Goal: Book appointment/travel/reservation

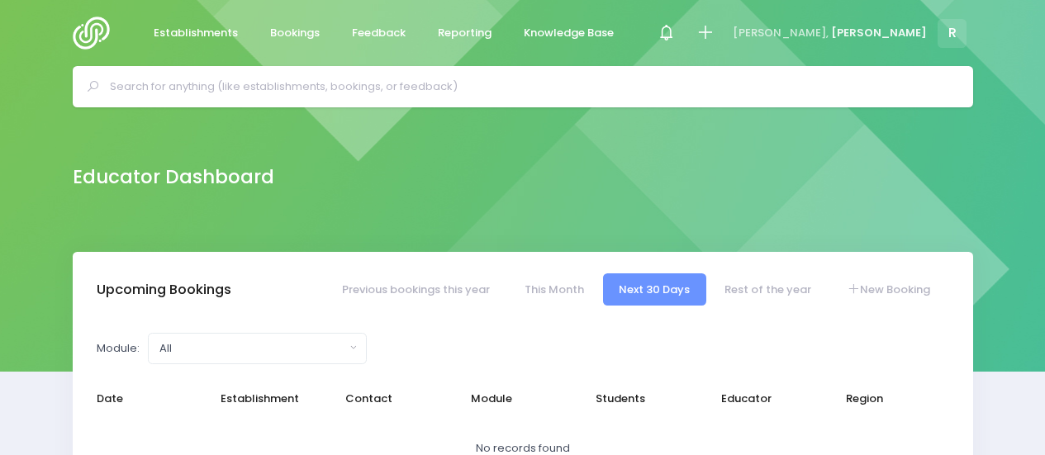
select select "5"
click at [253, 85] on input "text" at bounding box center [530, 86] width 840 height 25
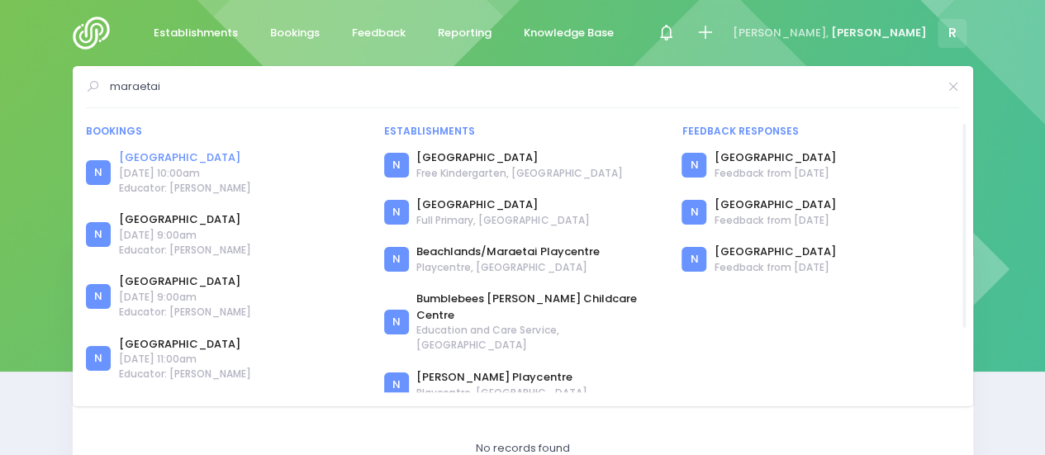
type input "maraetai"
click at [159, 158] on link "[GEOGRAPHIC_DATA]" at bounding box center [185, 157] width 132 height 17
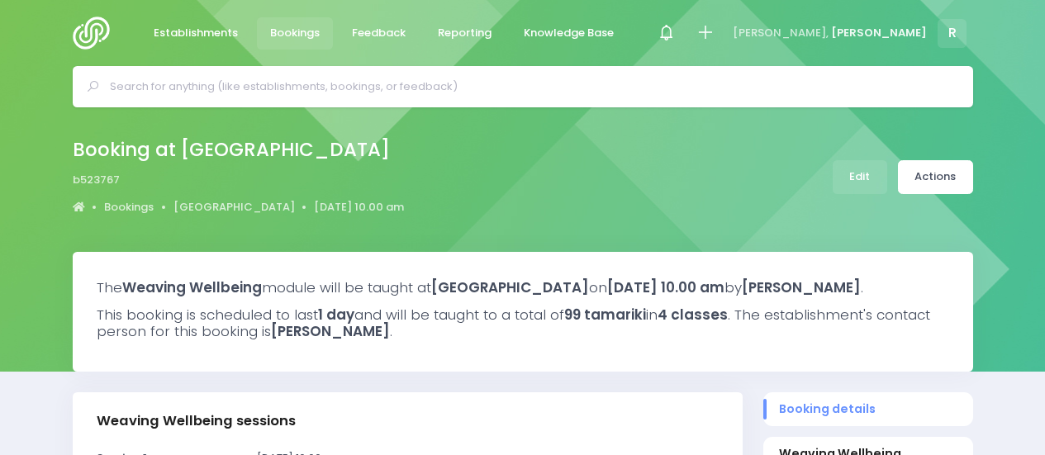
select select "5"
click at [850, 174] on link "Edit" at bounding box center [859, 177] width 55 height 34
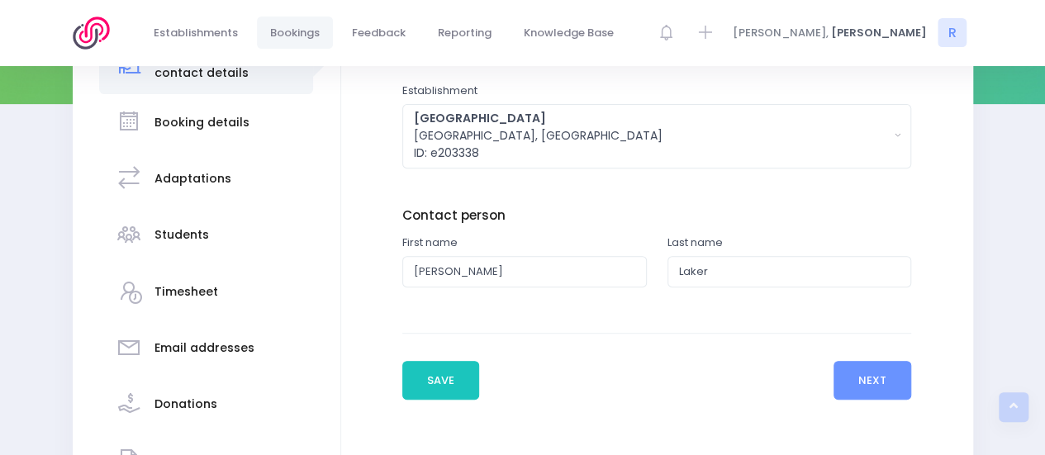
scroll to position [268, 0]
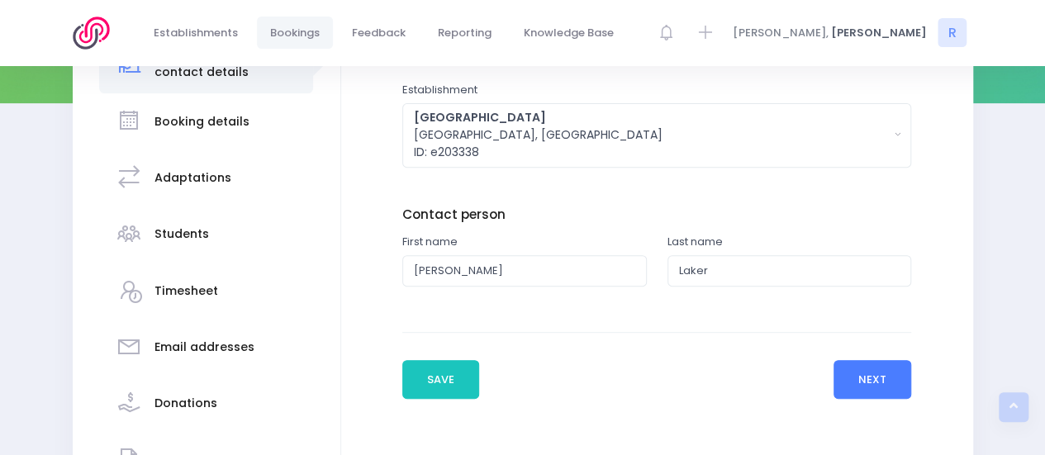
click at [859, 377] on button "Next" at bounding box center [872, 380] width 78 height 40
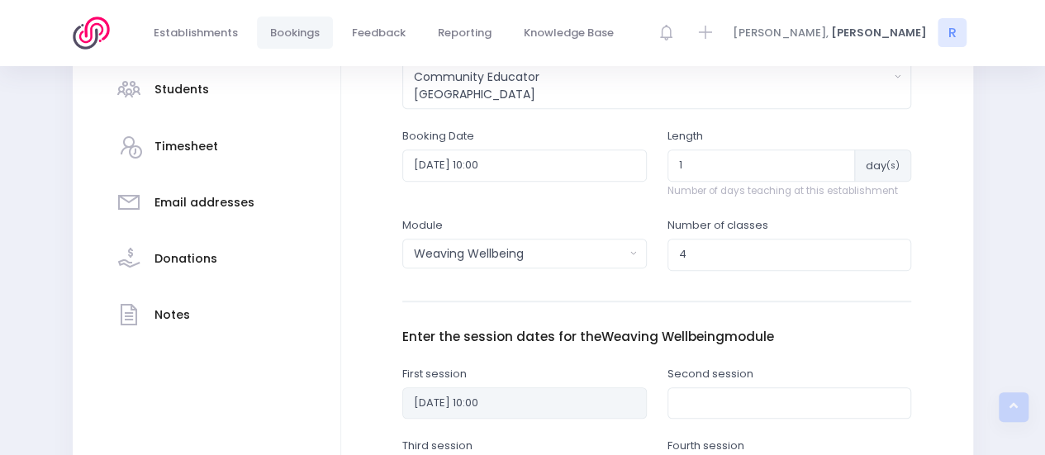
scroll to position [433, 0]
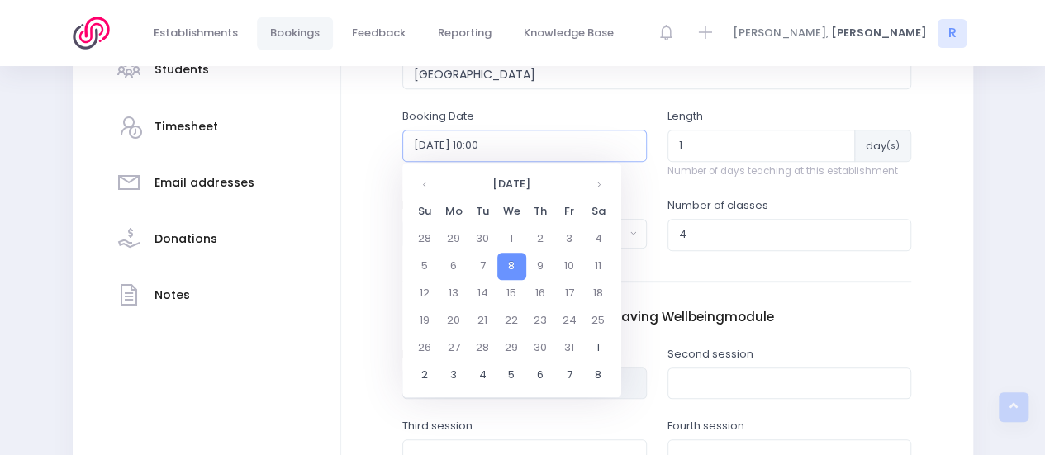
click at [443, 148] on input "2025-10-08 10:00" at bounding box center [524, 145] width 244 height 31
click at [486, 263] on td "7" at bounding box center [482, 266] width 29 height 27
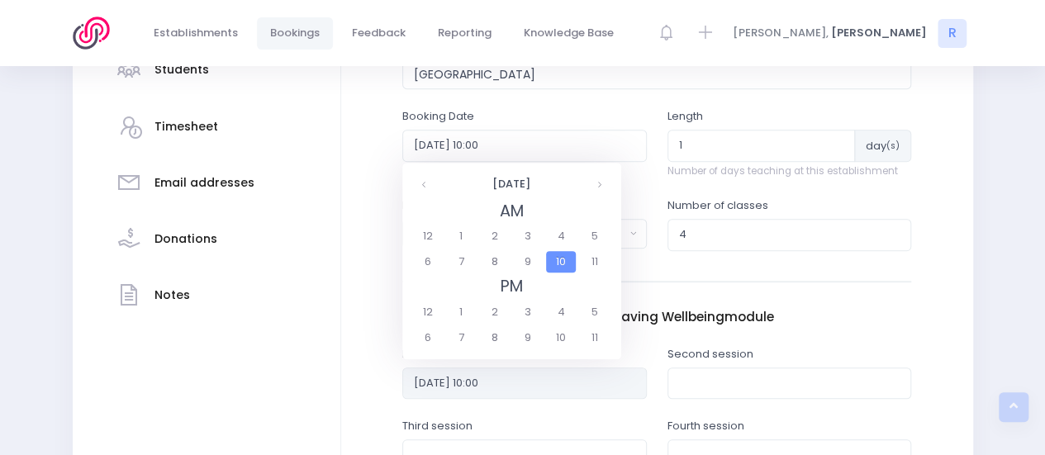
click at [554, 260] on span "10" at bounding box center [560, 261] width 29 height 21
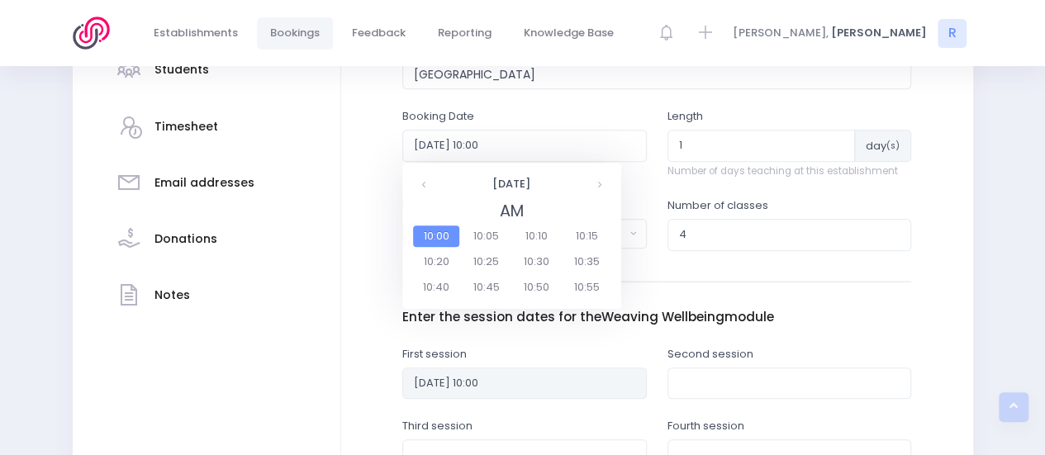
click at [444, 235] on span "10:00" at bounding box center [436, 235] width 46 height 21
type input "2025-10-07 10:00"
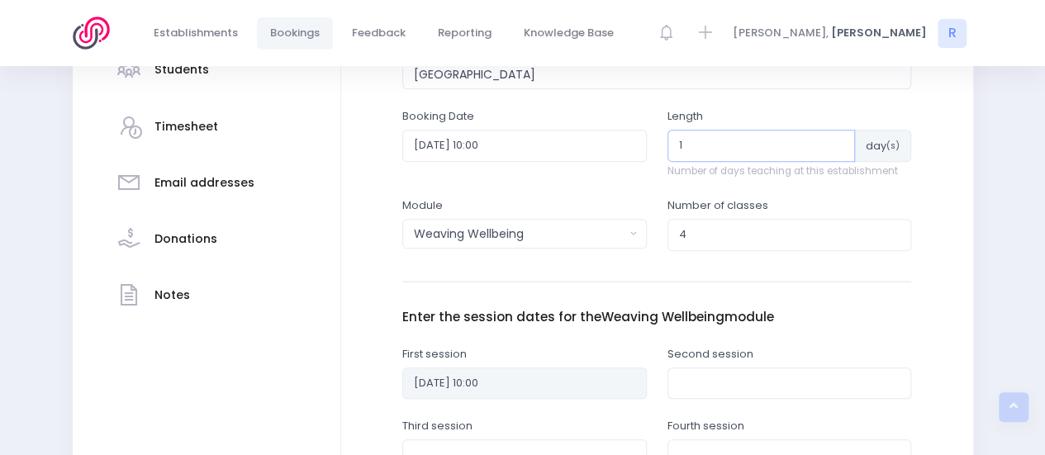
drag, startPoint x: 687, startPoint y: 149, endPoint x: 674, endPoint y: 151, distance: 13.3
click at [674, 151] on input "1" at bounding box center [761, 145] width 188 height 31
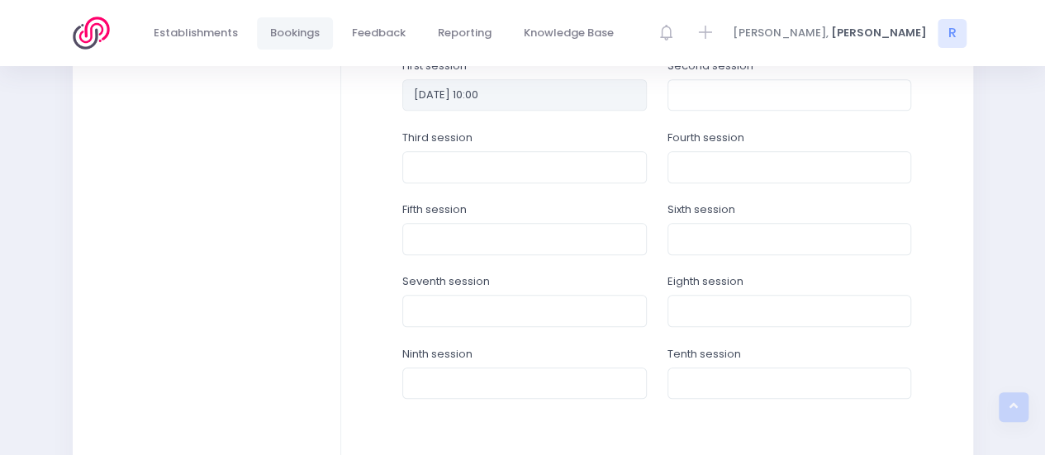
scroll to position [723, 0]
type input "18"
click at [712, 97] on input "text" at bounding box center [789, 93] width 244 height 31
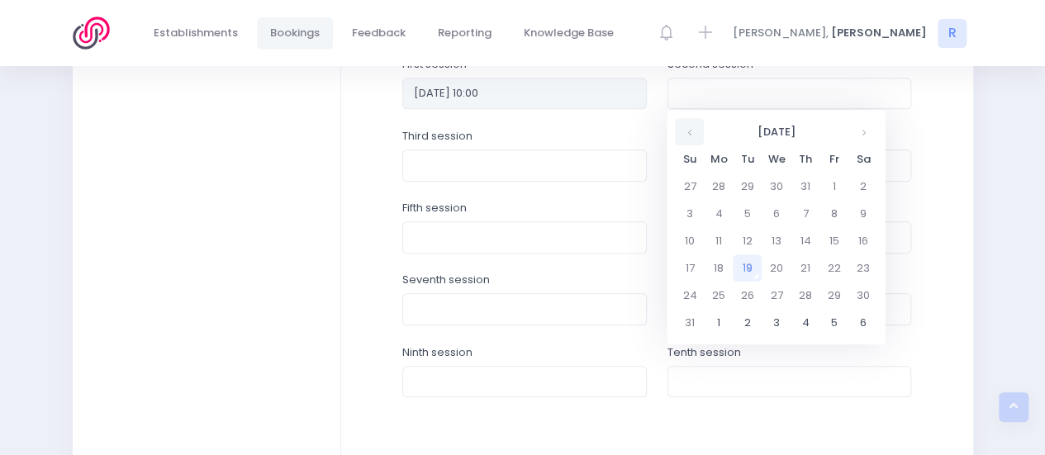
click at [681, 133] on th at bounding box center [689, 131] width 29 height 27
click at [855, 130] on th at bounding box center [862, 131] width 29 height 27
click at [750, 235] on td "14" at bounding box center [747, 240] width 29 height 27
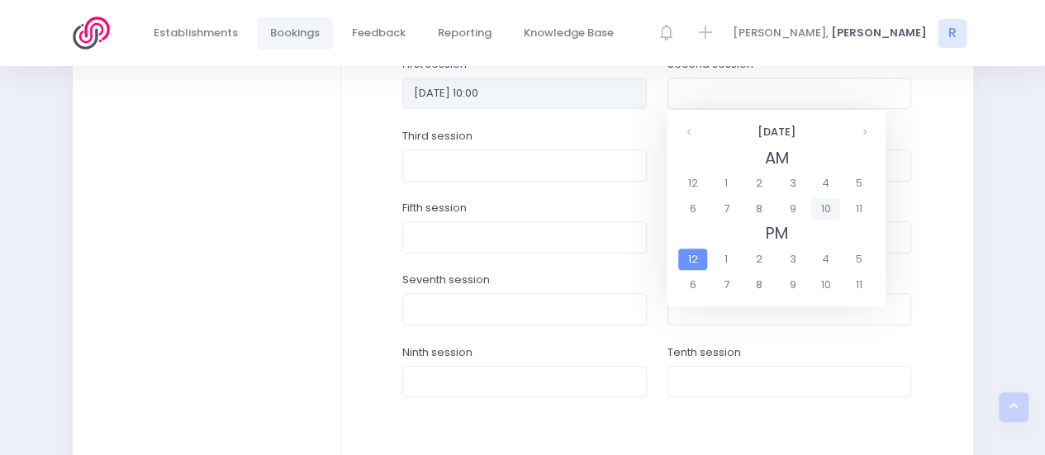
click at [823, 214] on span "10" at bounding box center [825, 208] width 29 height 21
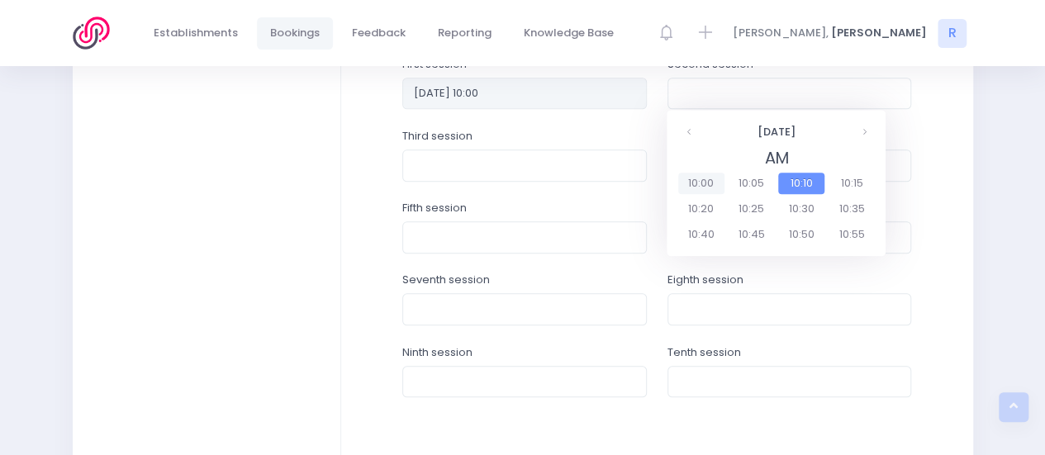
click at [700, 187] on span "10:00" at bounding box center [701, 183] width 46 height 21
type input "2025-10-14 10:00"
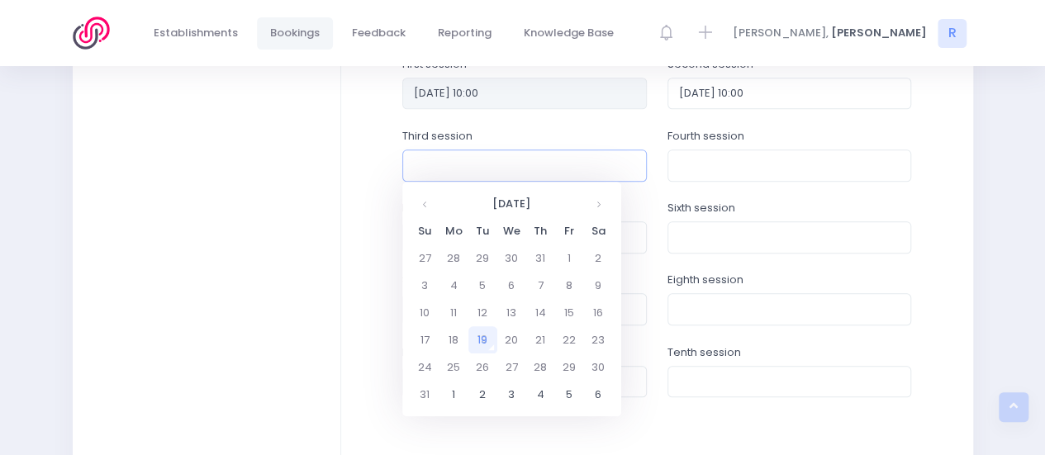
click at [491, 164] on input "text" at bounding box center [524, 164] width 244 height 31
click at [422, 206] on th at bounding box center [424, 203] width 29 height 27
click at [595, 199] on th at bounding box center [598, 203] width 29 height 27
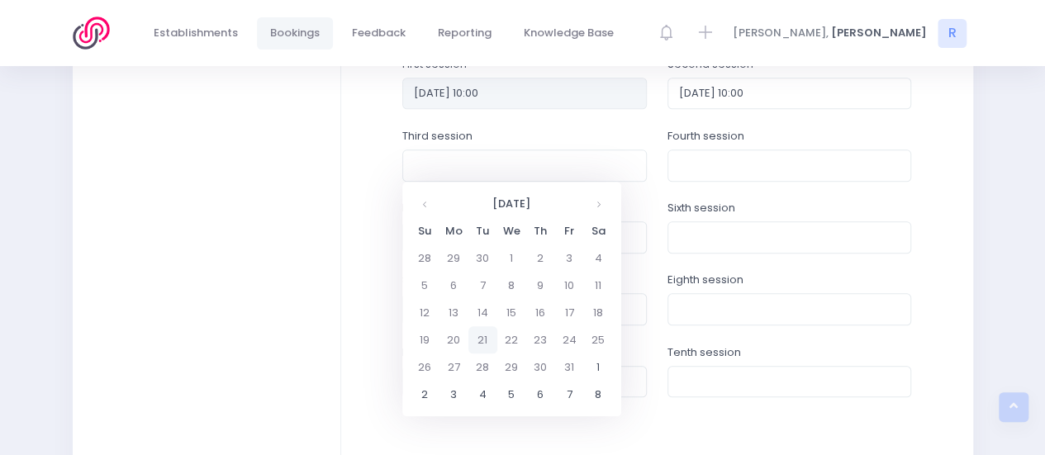
click at [481, 344] on td "21" at bounding box center [482, 339] width 29 height 27
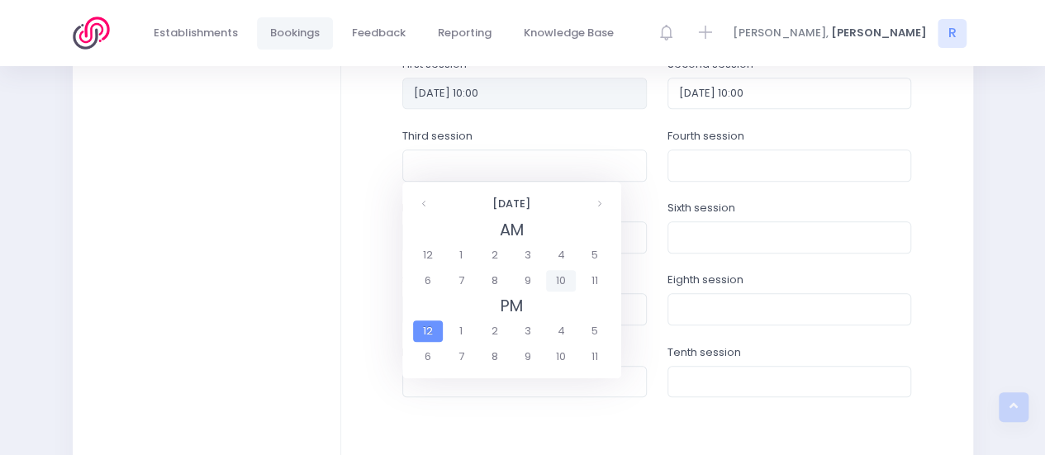
click at [562, 281] on span "10" at bounding box center [560, 280] width 29 height 21
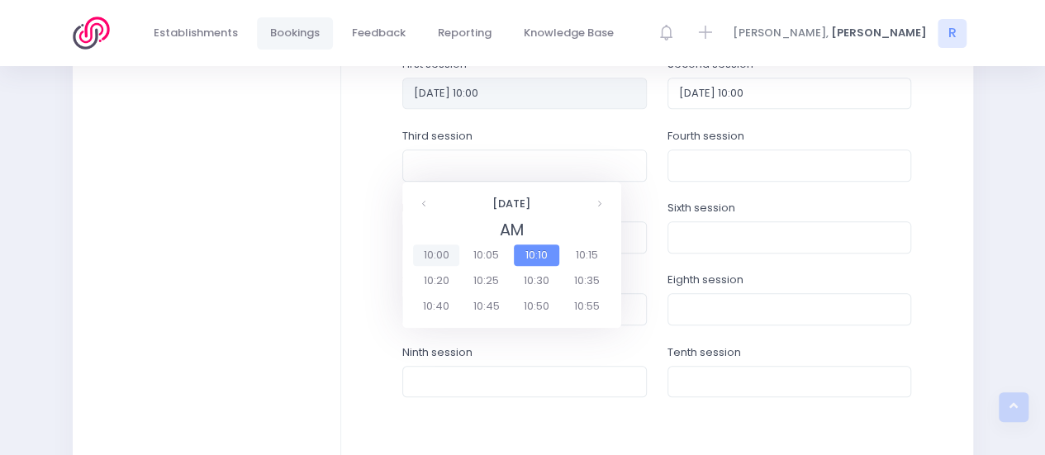
click at [429, 255] on span "10:00" at bounding box center [436, 254] width 46 height 21
type input "2025-10-21 10:00"
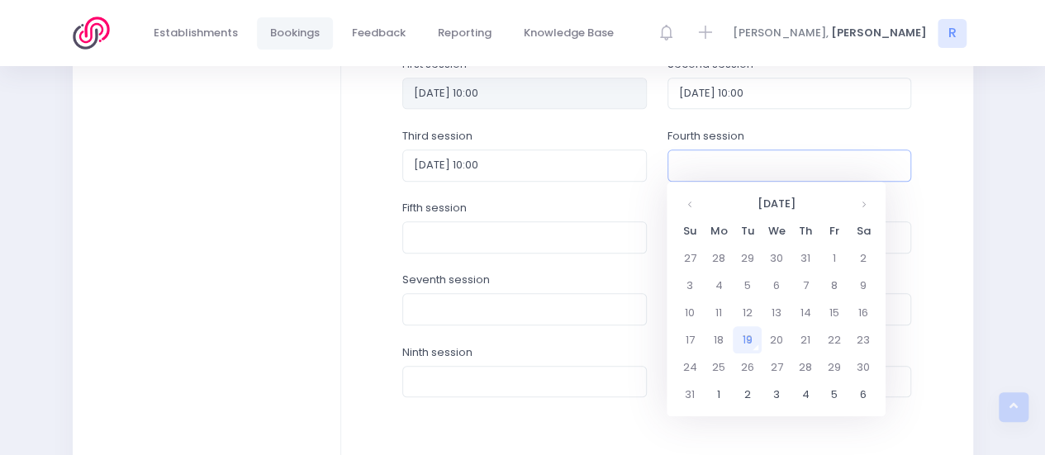
click at [735, 159] on input "text" at bounding box center [789, 164] width 244 height 31
click at [862, 204] on th at bounding box center [862, 203] width 29 height 27
click at [747, 367] on td "28" at bounding box center [747, 366] width 29 height 27
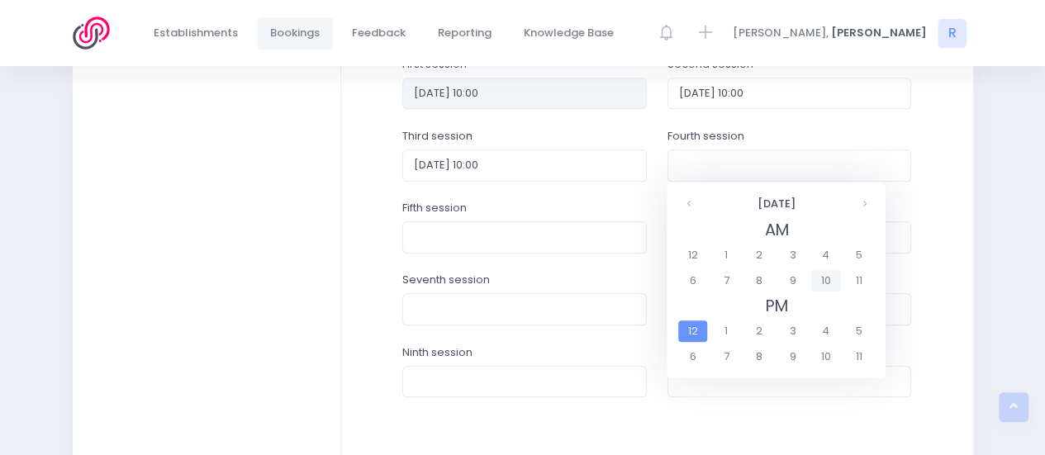
click at [823, 279] on span "10" at bounding box center [825, 280] width 29 height 21
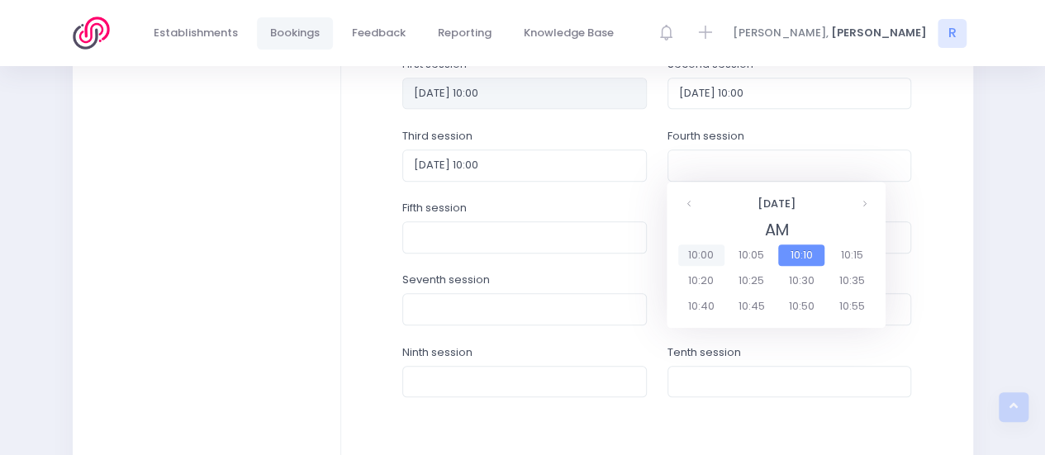
click at [704, 258] on span "10:00" at bounding box center [701, 254] width 46 height 21
type input "2025-10-28 10:00"
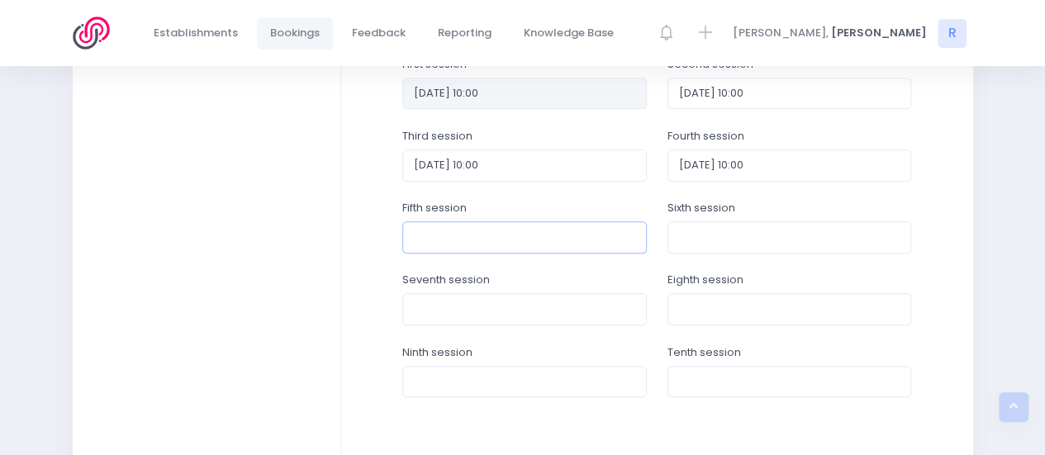
click at [456, 230] on input "text" at bounding box center [524, 236] width 244 height 31
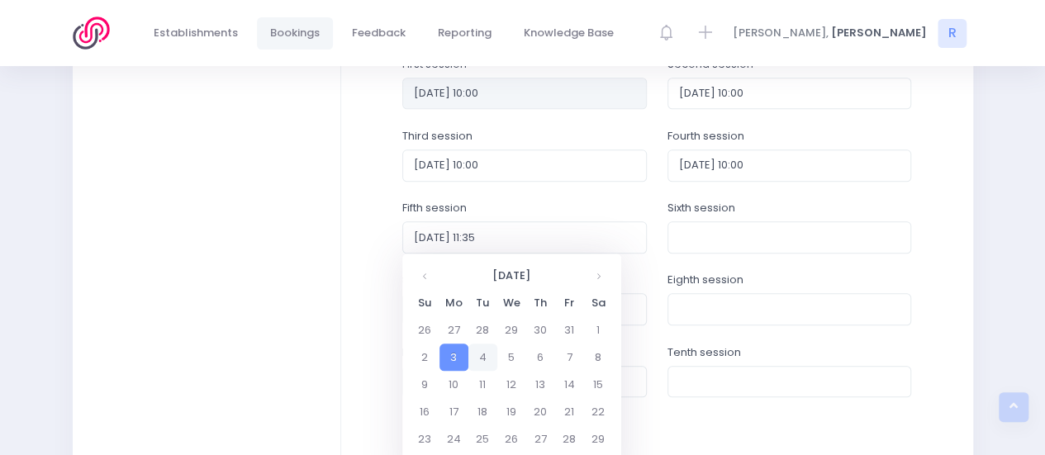
click at [482, 357] on td "4" at bounding box center [482, 357] width 29 height 27
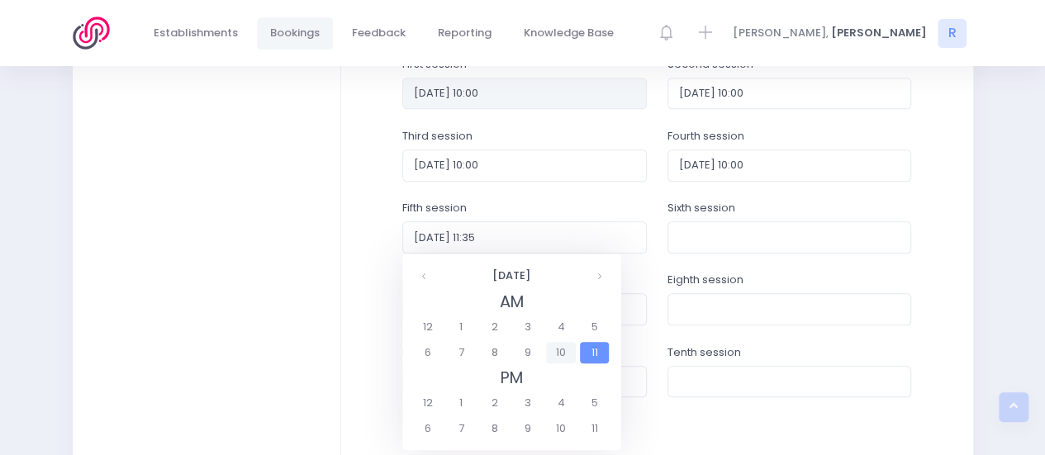
click at [552, 353] on span "10" at bounding box center [560, 352] width 29 height 21
click at [429, 330] on span "10:00" at bounding box center [436, 326] width 46 height 21
type input "2025-11-04 10:00"
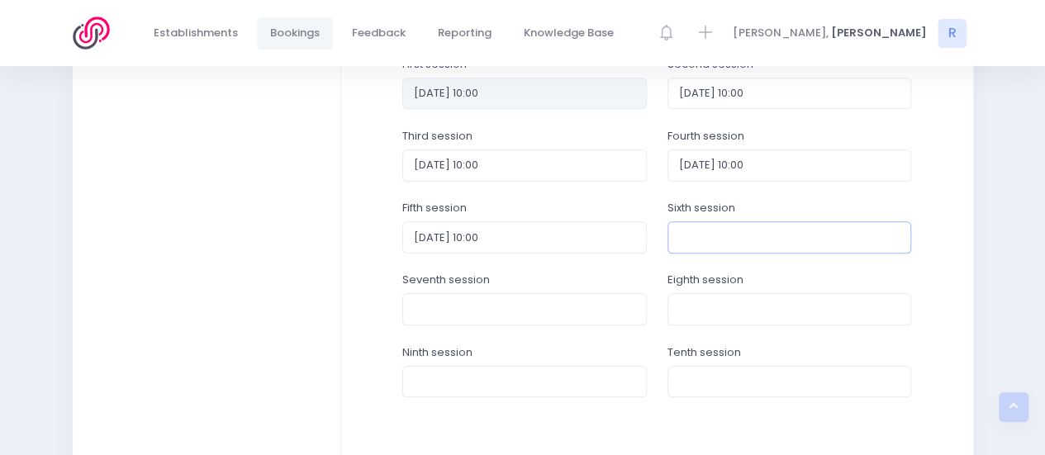
click at [687, 244] on input "text" at bounding box center [789, 236] width 244 height 31
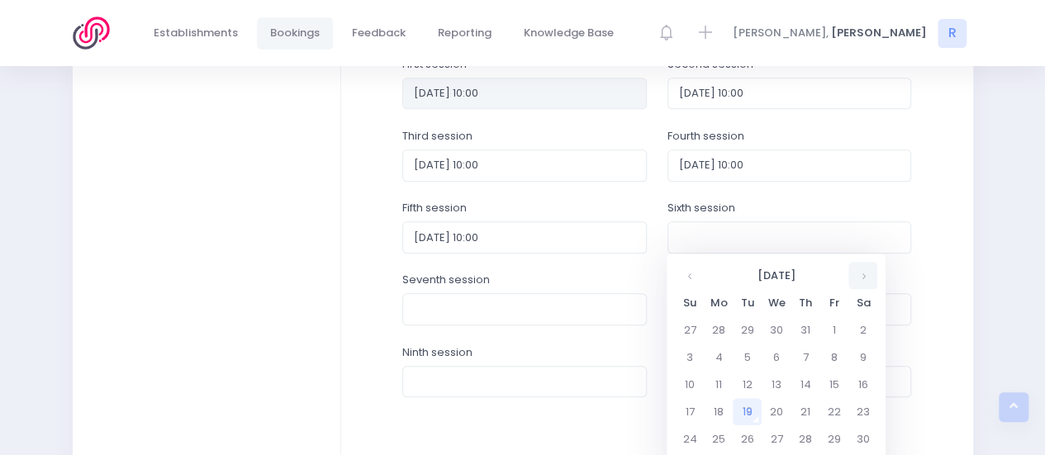
click at [863, 270] on th at bounding box center [862, 275] width 29 height 27
click at [747, 354] on td "4" at bounding box center [747, 357] width 29 height 27
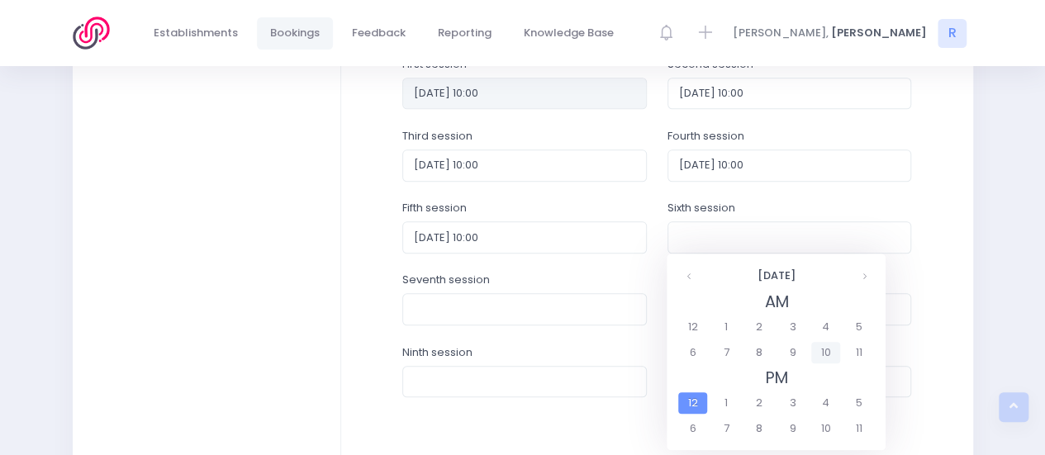
click at [824, 354] on span "10" at bounding box center [825, 352] width 29 height 21
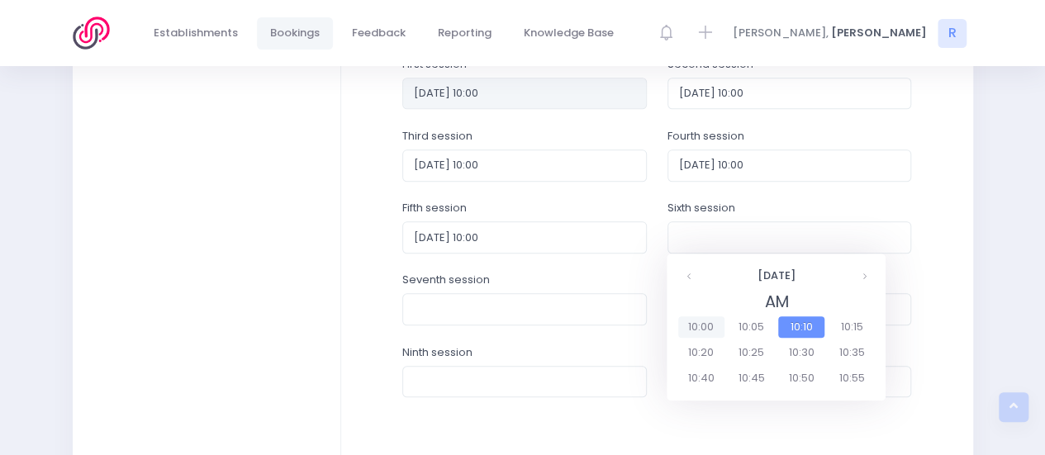
click at [703, 326] on span "10:00" at bounding box center [701, 326] width 46 height 21
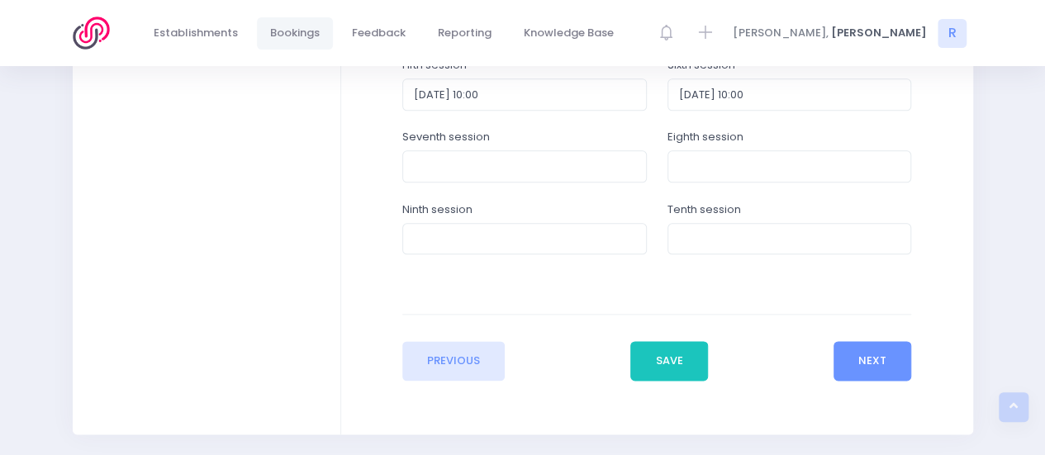
scroll to position [867, 0]
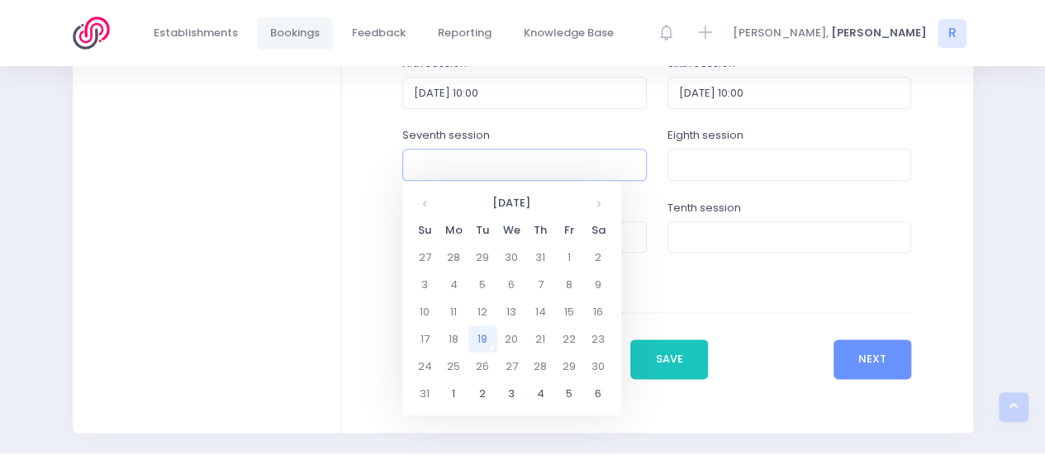
click at [467, 155] on input "text" at bounding box center [524, 164] width 244 height 31
click at [911, 83] on div "Sixth session 2025-11-04 10:00" at bounding box center [789, 91] width 265 height 72
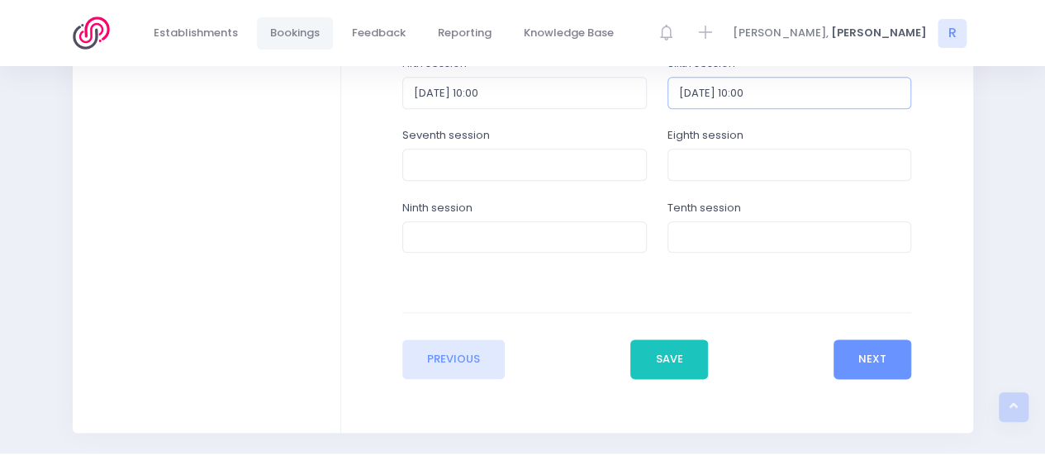
click at [783, 87] on input "2025-11-04 10:00" at bounding box center [789, 92] width 244 height 31
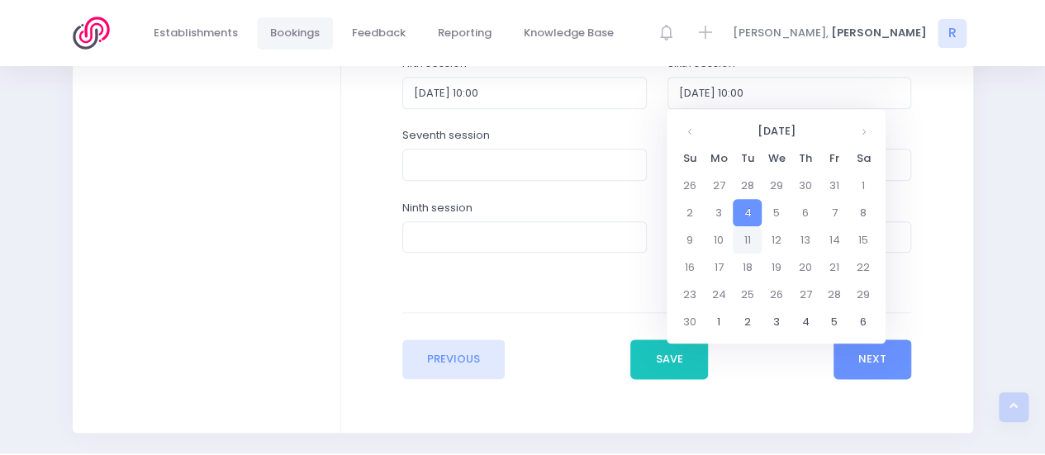
click at [748, 234] on td "11" at bounding box center [747, 239] width 29 height 27
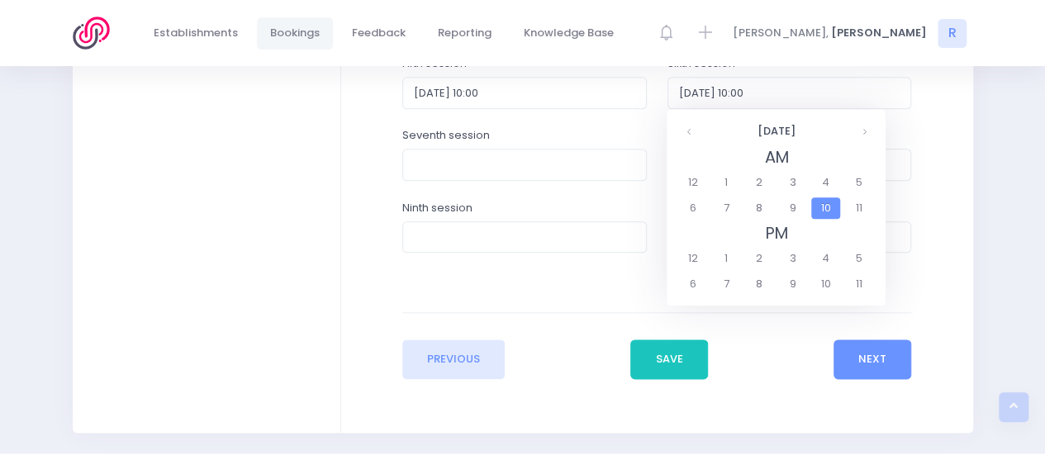
click at [820, 211] on span "10" at bounding box center [825, 207] width 29 height 21
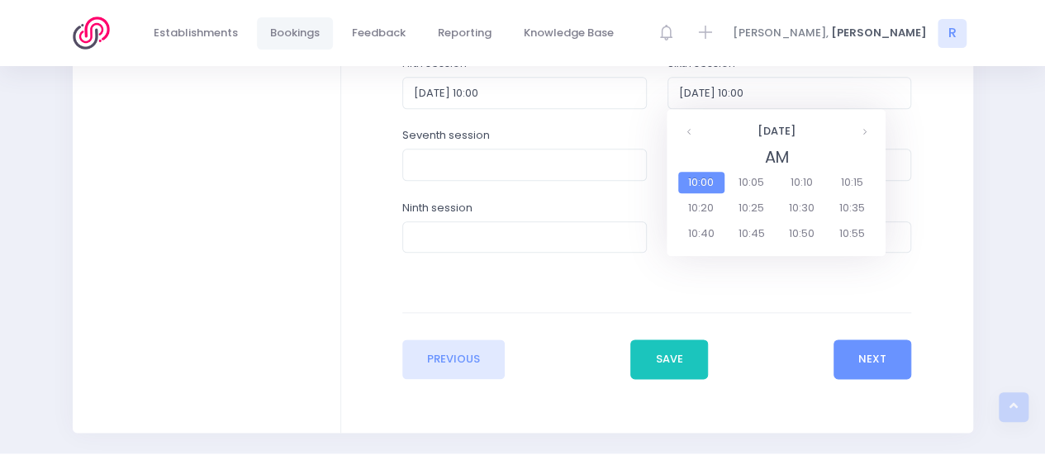
click at [695, 180] on span "10:00" at bounding box center [701, 182] width 46 height 21
type input "2025-11-11 10:00"
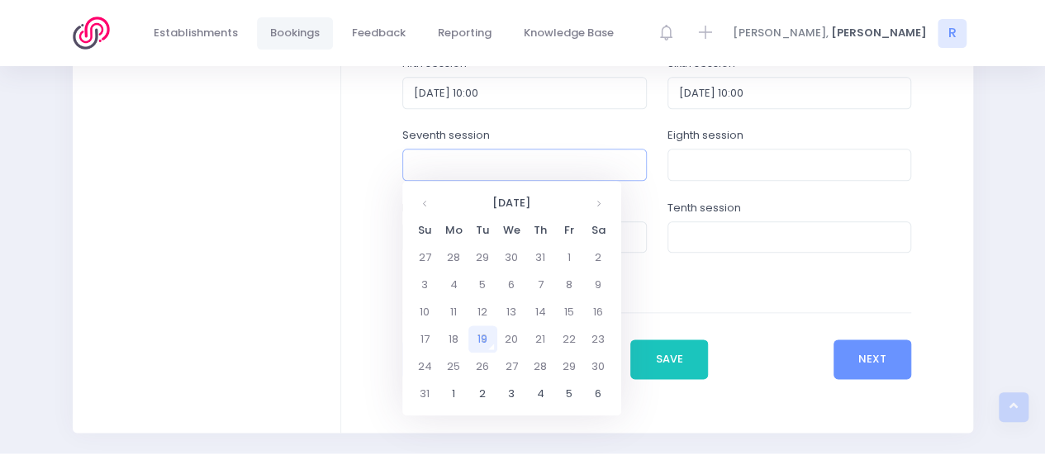
click at [461, 164] on input "text" at bounding box center [524, 164] width 244 height 31
click at [594, 206] on th at bounding box center [598, 202] width 29 height 27
click at [482, 341] on td "18" at bounding box center [482, 338] width 29 height 27
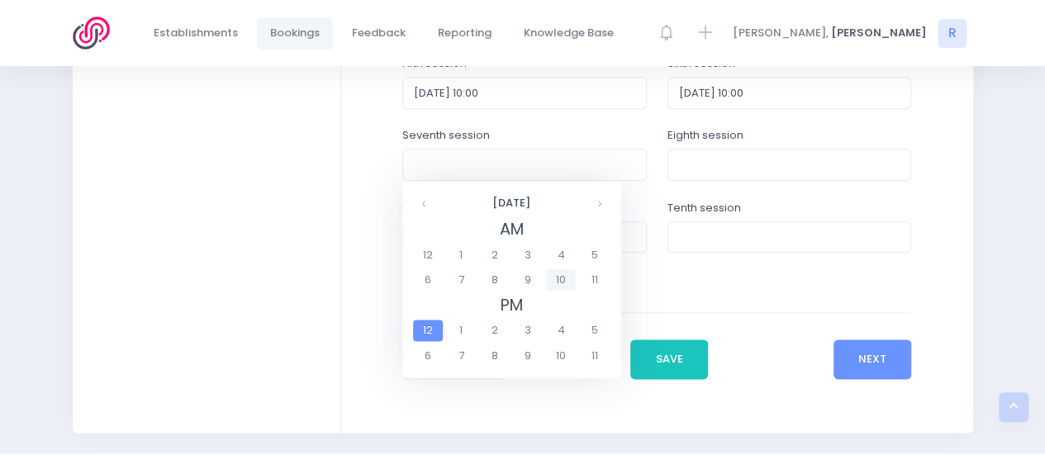
click at [563, 282] on span "10" at bounding box center [560, 279] width 29 height 21
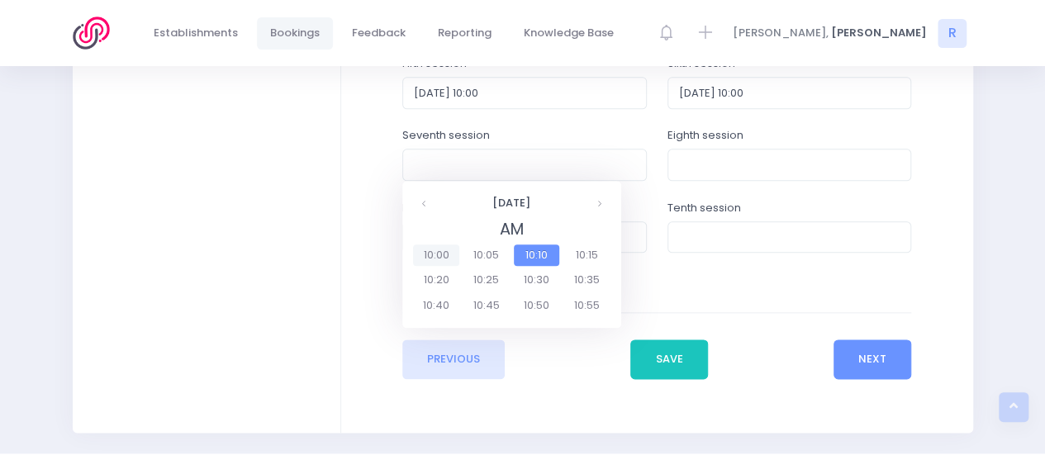
click at [439, 264] on span "10:00" at bounding box center [436, 254] width 46 height 21
type input "2025-11-18 10:00"
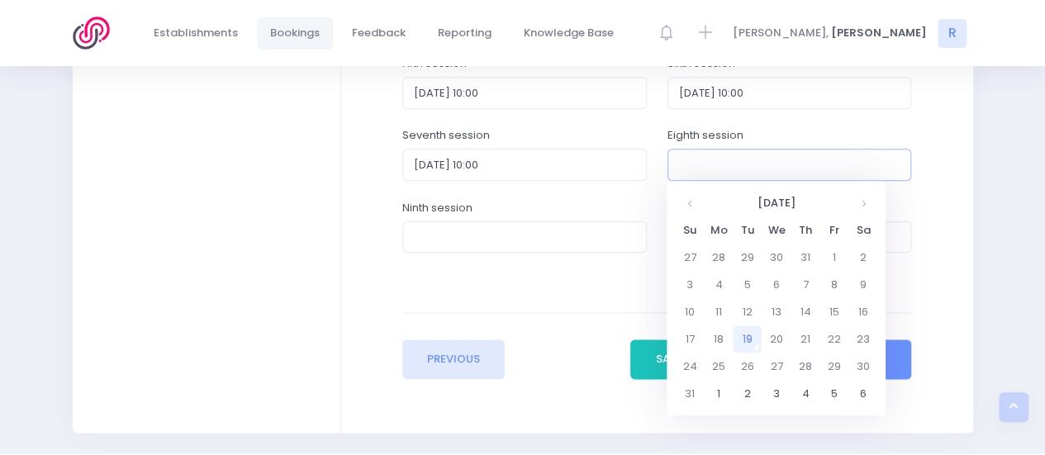
click at [712, 168] on input "text" at bounding box center [789, 164] width 244 height 31
click at [865, 202] on th at bounding box center [862, 202] width 29 height 27
click at [742, 366] on td "25" at bounding box center [747, 366] width 29 height 27
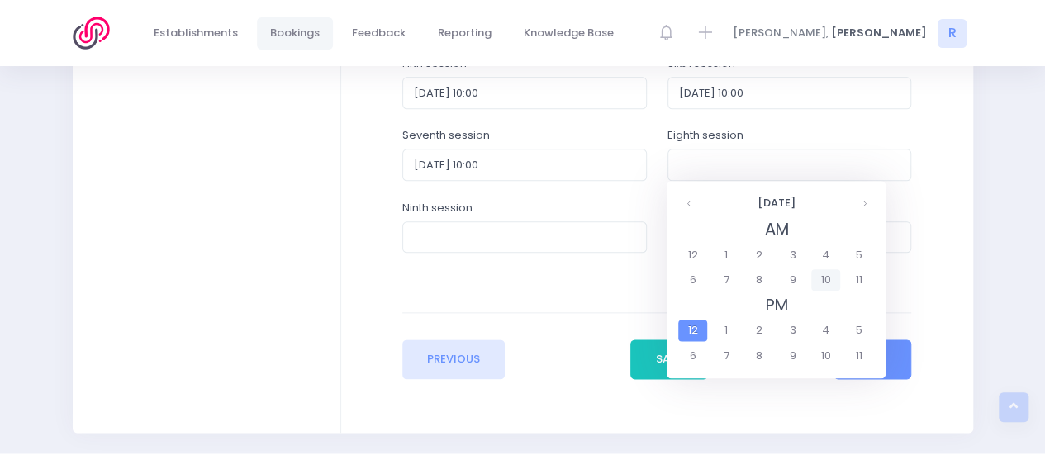
click at [826, 284] on span "10" at bounding box center [825, 279] width 29 height 21
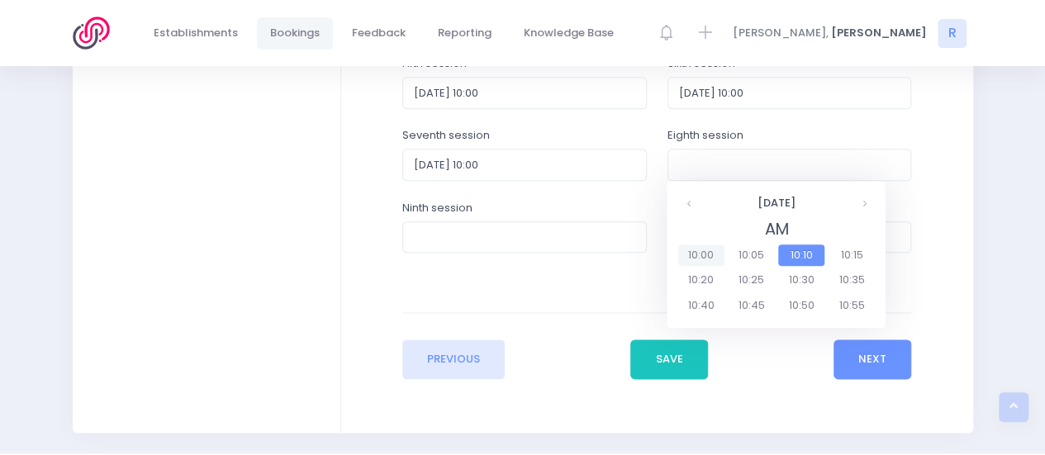
click at [698, 260] on span "10:00" at bounding box center [701, 254] width 46 height 21
type input "2025-11-25 10:00"
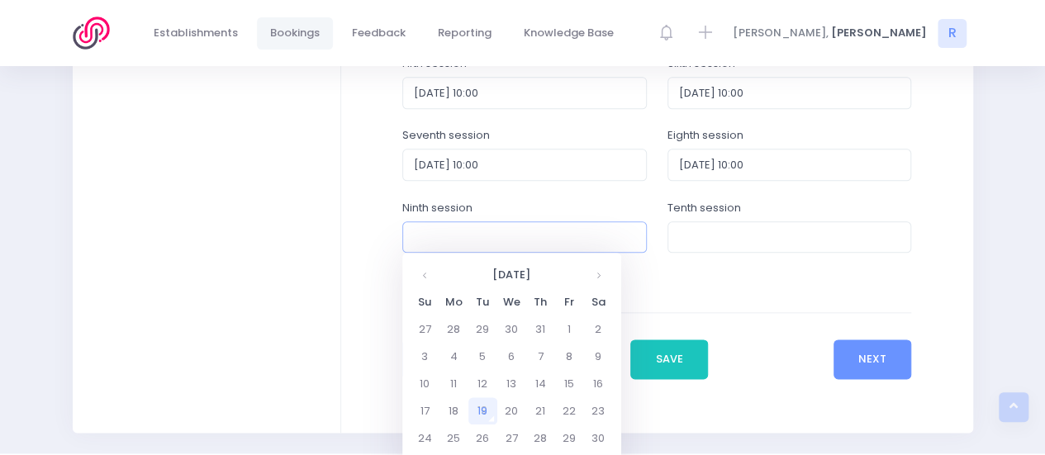
click at [532, 232] on input "text" at bounding box center [524, 236] width 244 height 31
click at [595, 277] on th at bounding box center [598, 274] width 29 height 27
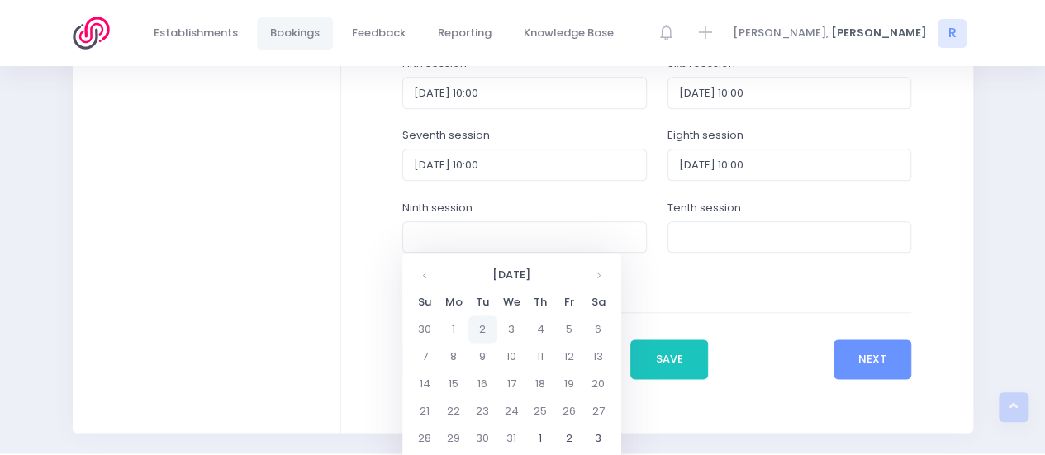
click at [477, 330] on td "2" at bounding box center [482, 328] width 29 height 27
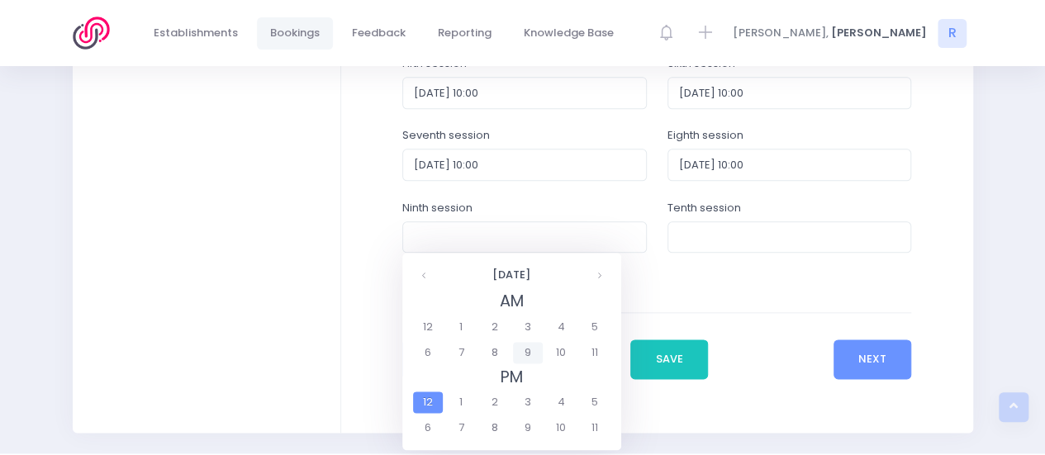
click at [538, 349] on span "9" at bounding box center [527, 352] width 29 height 21
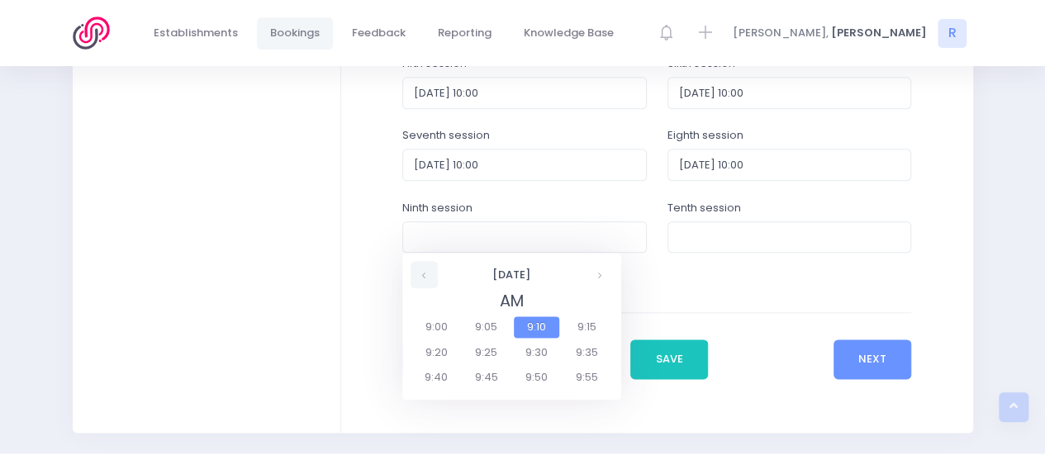
click at [420, 276] on th at bounding box center [423, 274] width 27 height 27
click at [601, 282] on th at bounding box center [599, 274] width 27 height 27
click at [433, 326] on span "10:00" at bounding box center [436, 326] width 46 height 21
type input "2025-12-02 10:00"
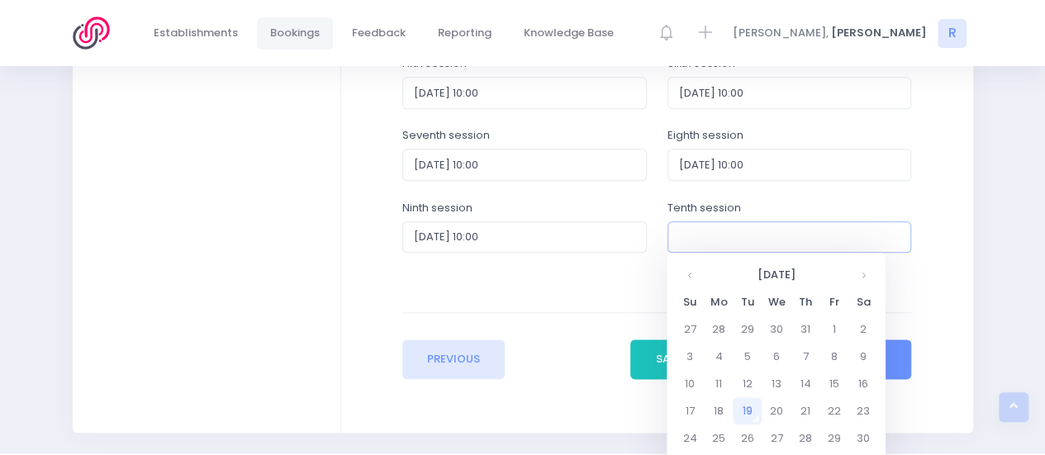
click at [760, 235] on input "text" at bounding box center [789, 236] width 244 height 31
click at [859, 277] on th at bounding box center [862, 274] width 29 height 27
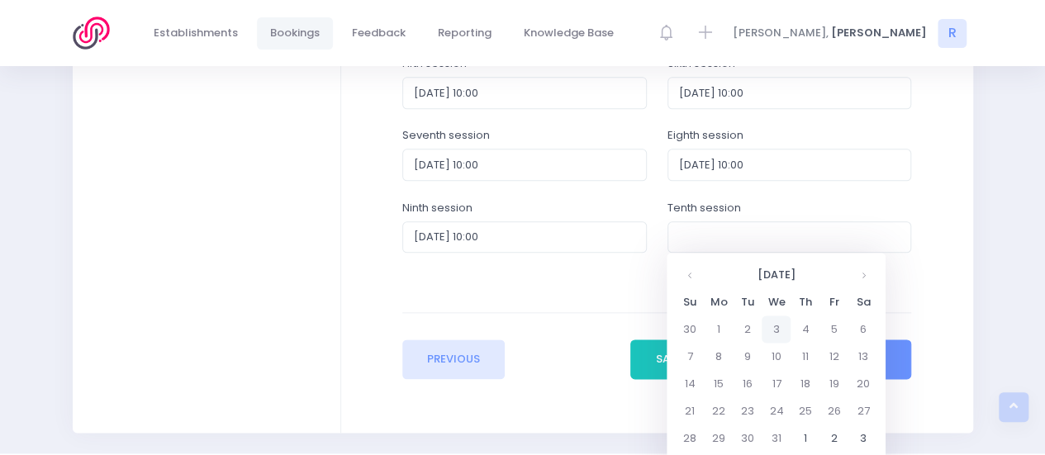
click at [774, 329] on td "3" at bounding box center [775, 328] width 29 height 27
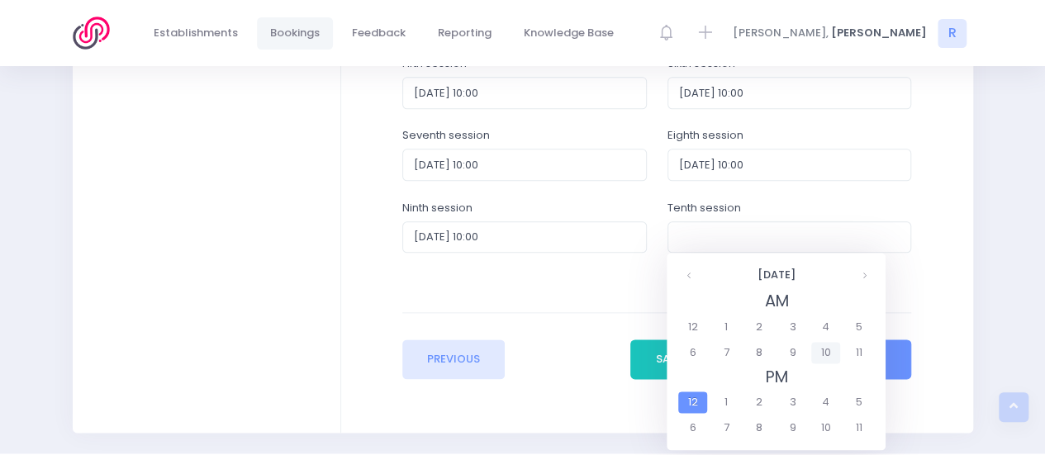
click at [826, 349] on span "10" at bounding box center [825, 352] width 29 height 21
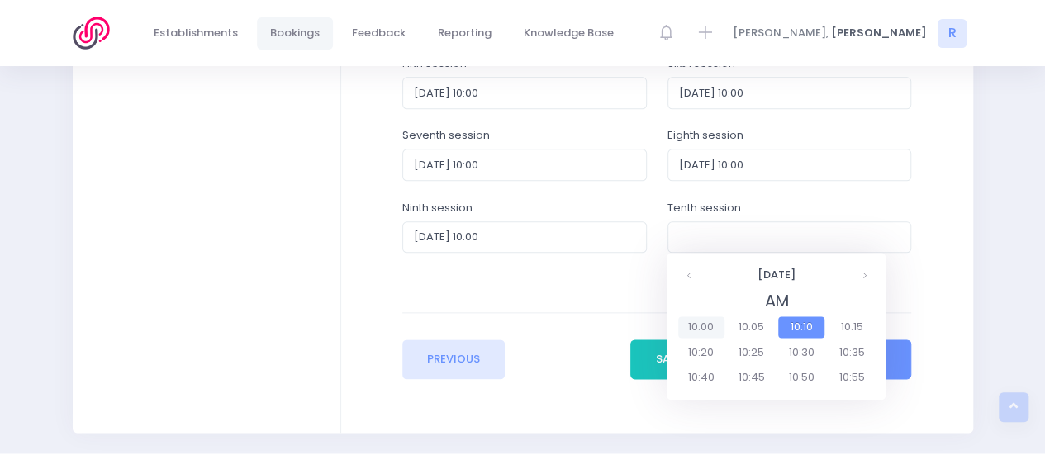
click at [706, 322] on span "10:00" at bounding box center [701, 326] width 46 height 21
type input "2025-12-03 10:00"
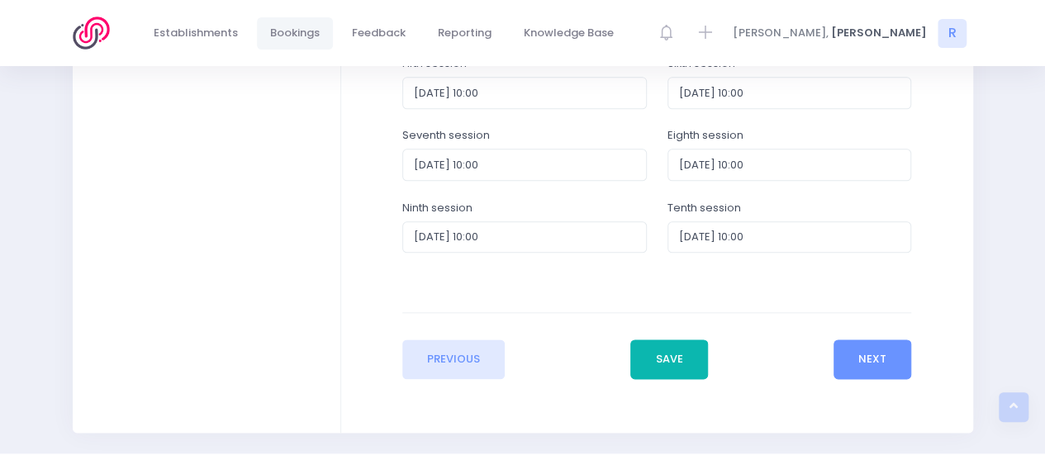
click at [671, 358] on button "Save" at bounding box center [669, 359] width 78 height 40
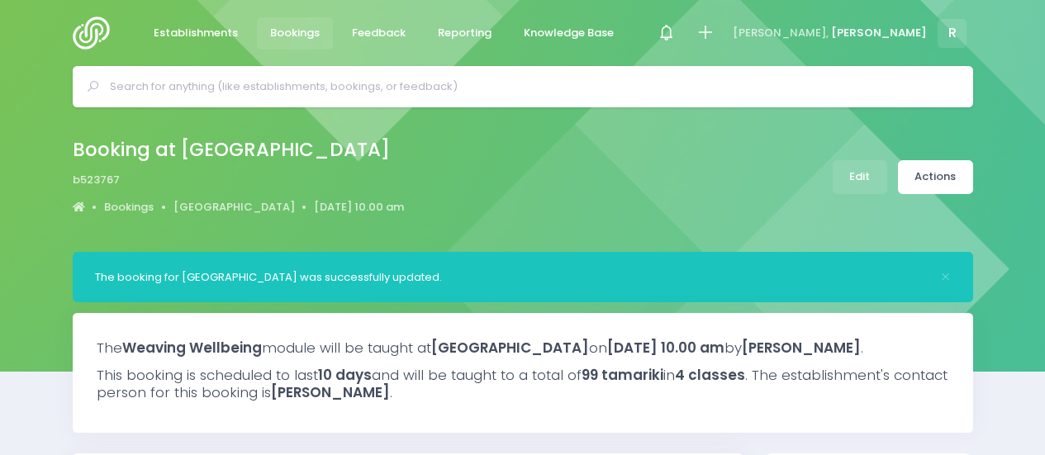
select select "5"
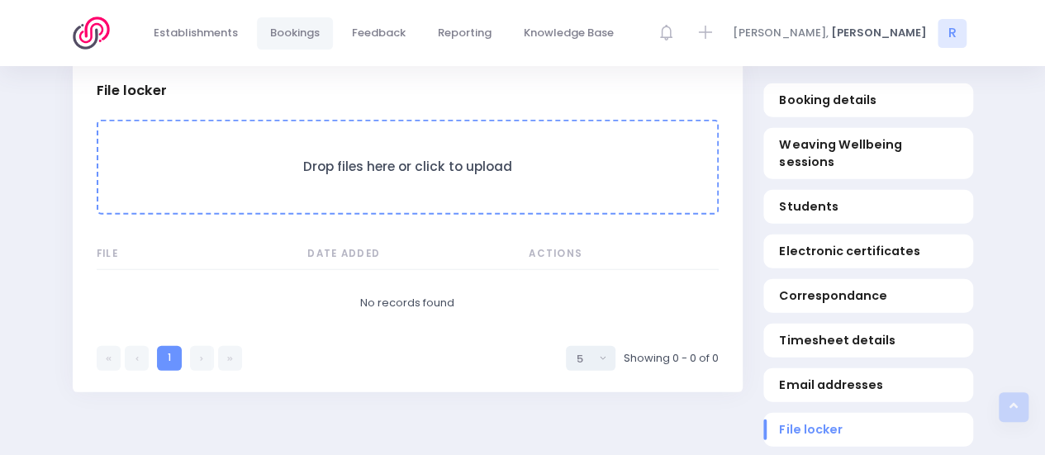
scroll to position [1961, 0]
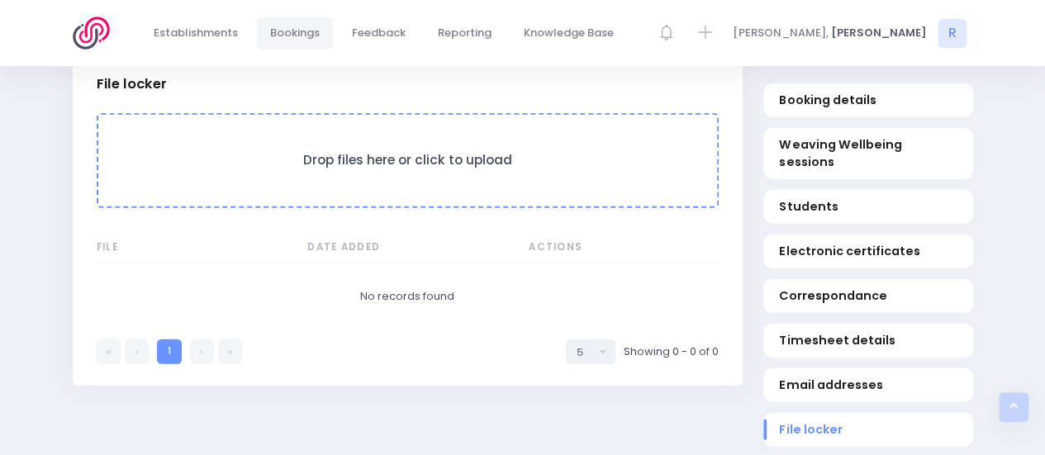
click at [363, 150] on form "Drop files here or click to upload" at bounding box center [408, 160] width 622 height 95
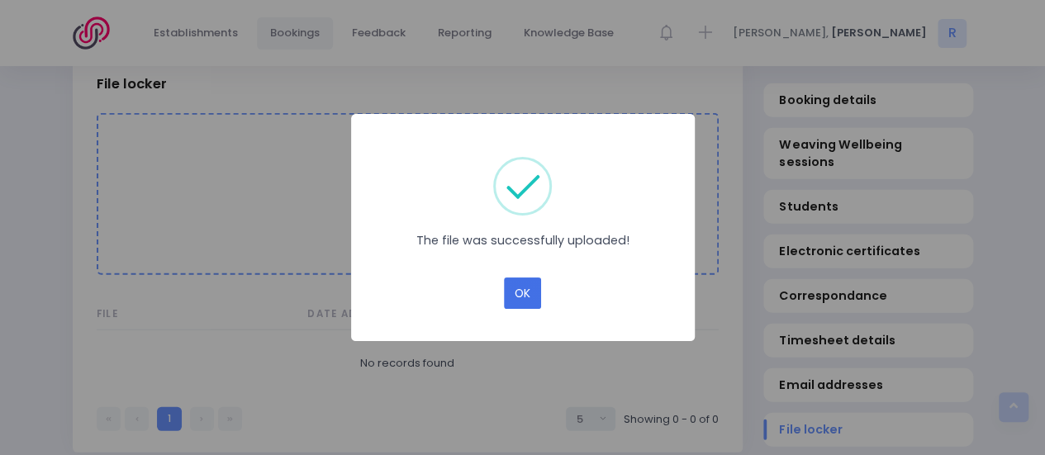
click at [537, 302] on button "OK" at bounding box center [522, 292] width 37 height 31
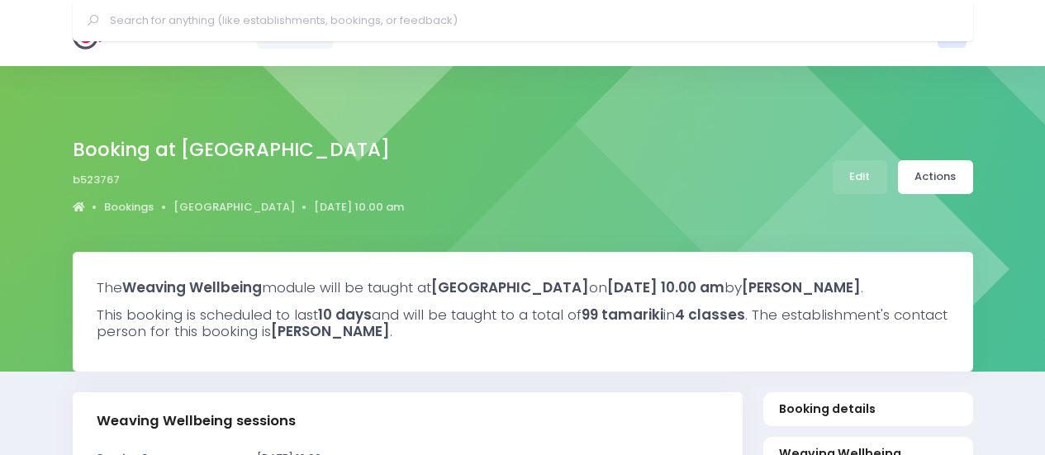
select select "5"
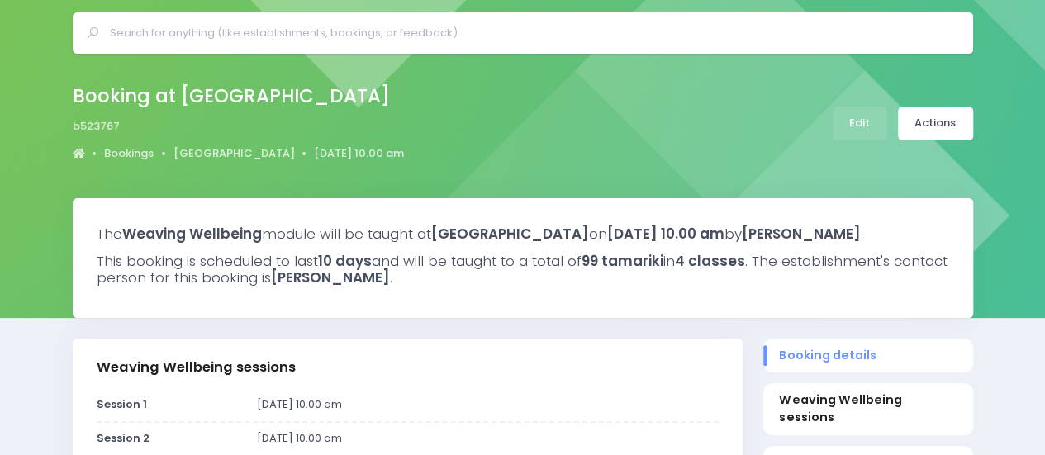
scroll to position [25, 0]
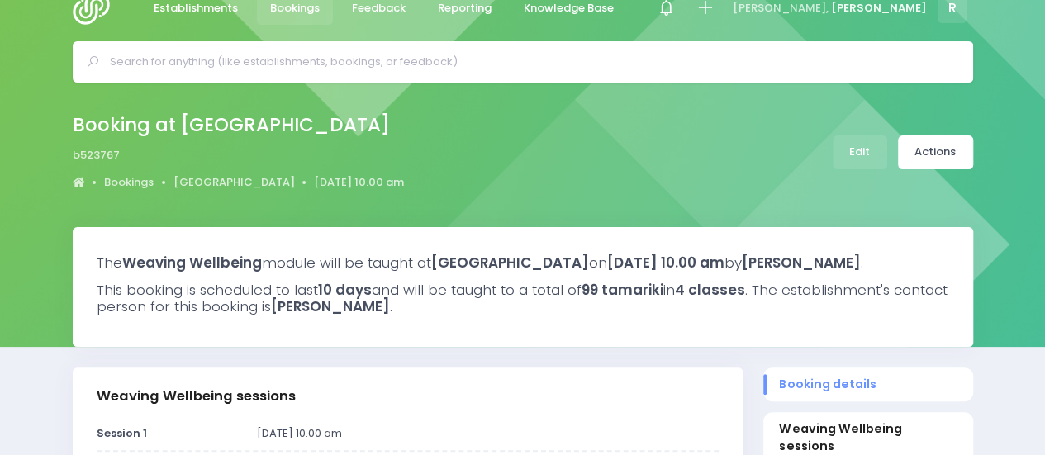
click at [254, 60] on input "text" at bounding box center [530, 62] width 840 height 25
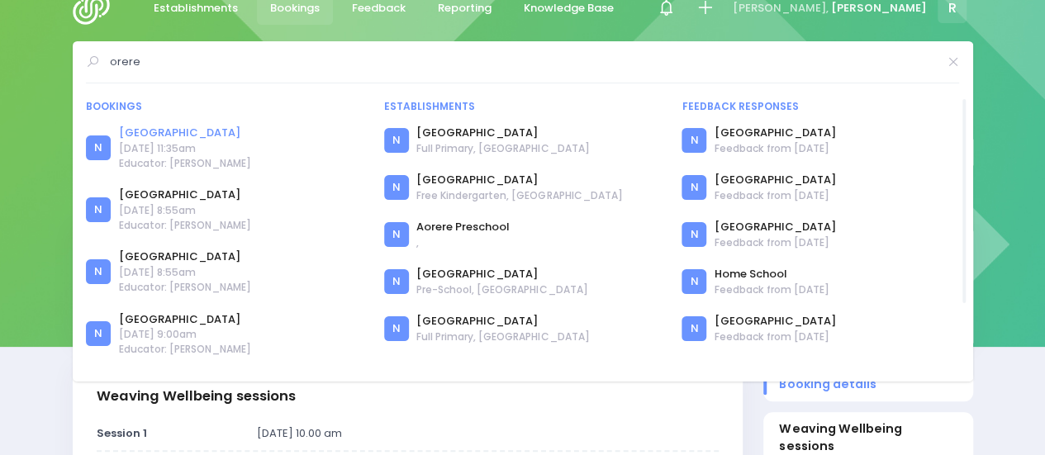
type input "orere"
click at [162, 131] on link "[GEOGRAPHIC_DATA]" at bounding box center [185, 133] width 132 height 17
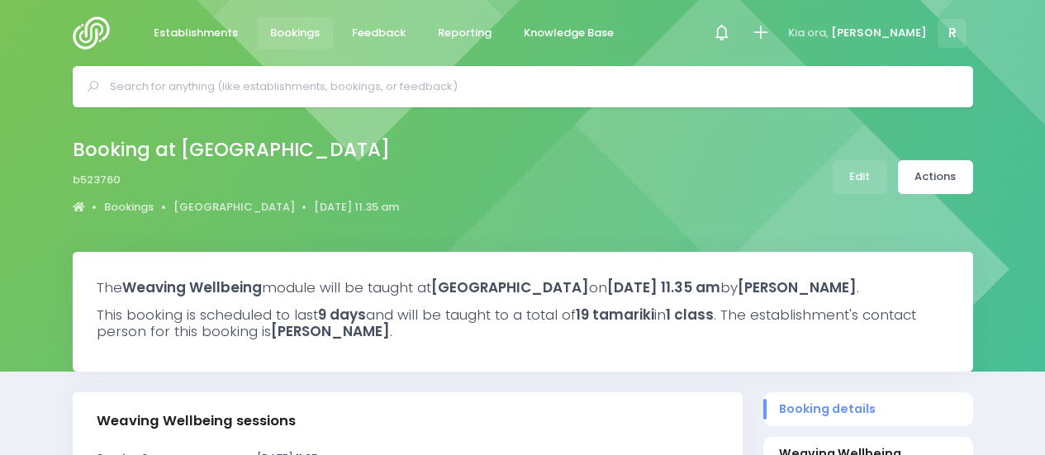
select select "5"
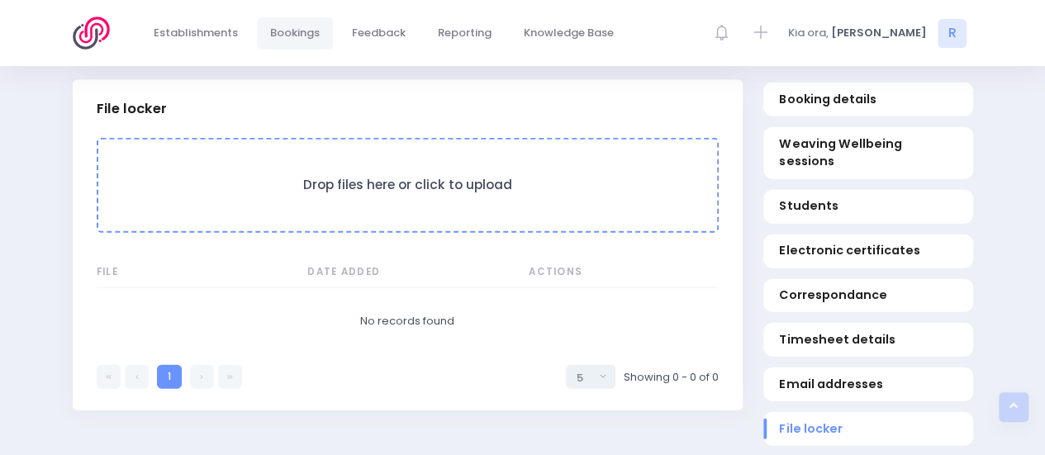
scroll to position [1844, 0]
click at [260, 184] on form "Drop files here or click to upload" at bounding box center [408, 182] width 622 height 95
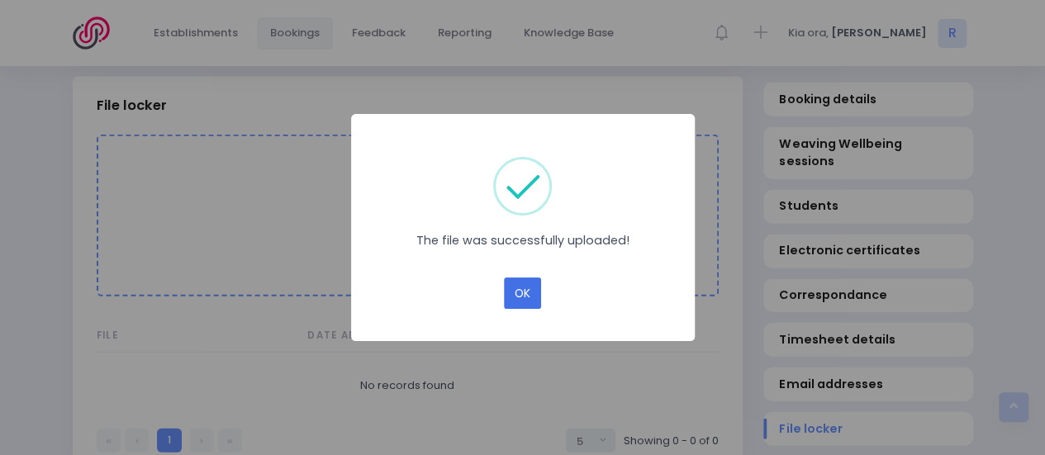
click at [522, 290] on button "OK" at bounding box center [522, 292] width 37 height 31
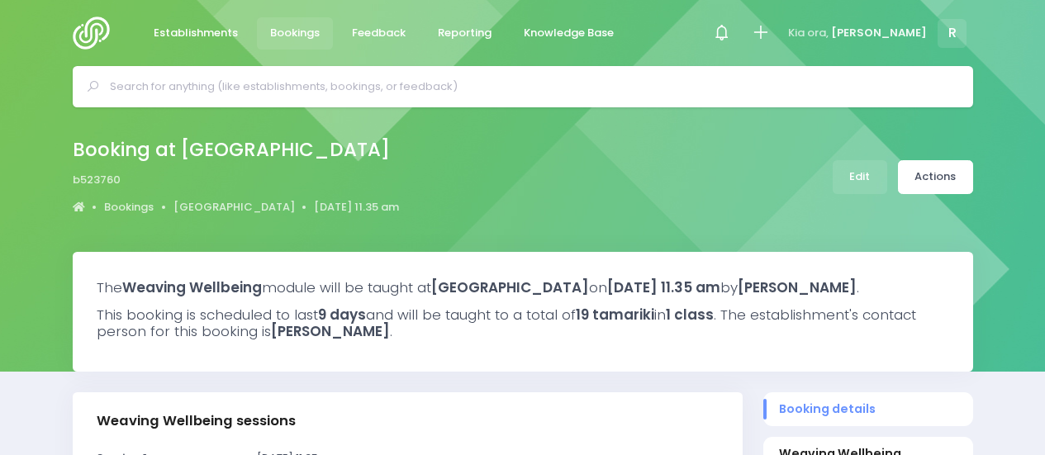
select select "5"
click at [309, 75] on input "text" at bounding box center [530, 86] width 840 height 25
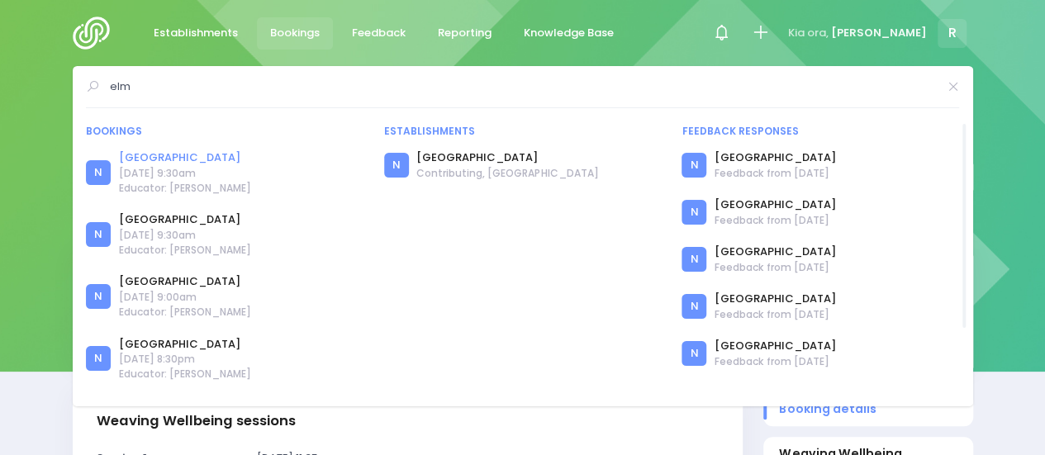
type input "elm"
click at [158, 159] on link "[GEOGRAPHIC_DATA]" at bounding box center [185, 157] width 132 height 17
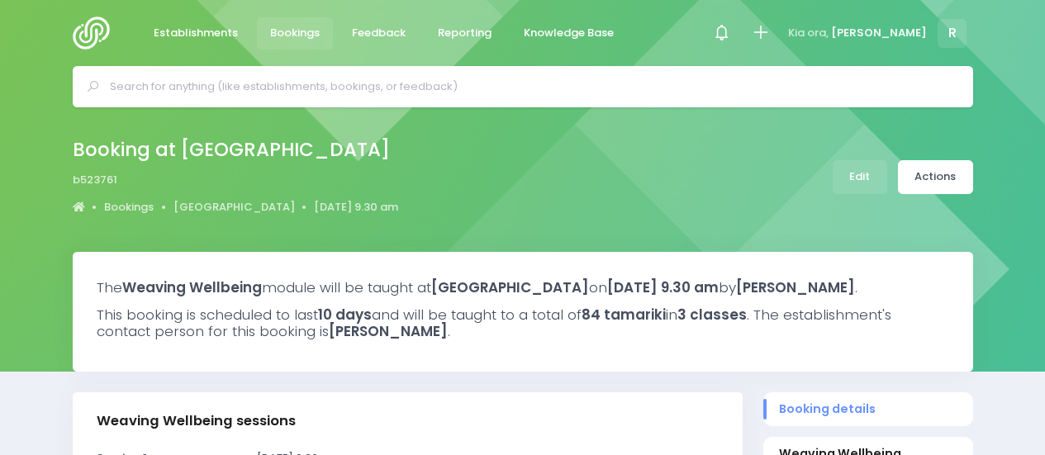
select select "5"
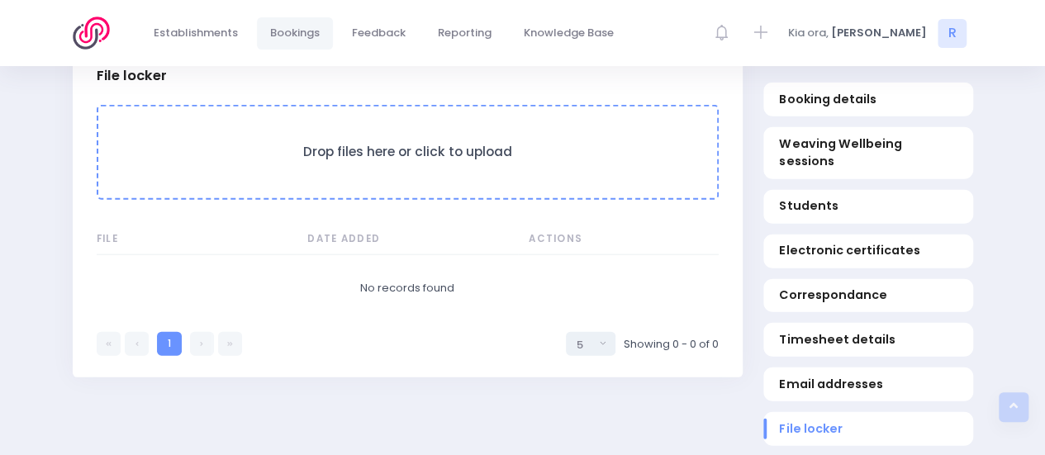
scroll to position [1875, 0]
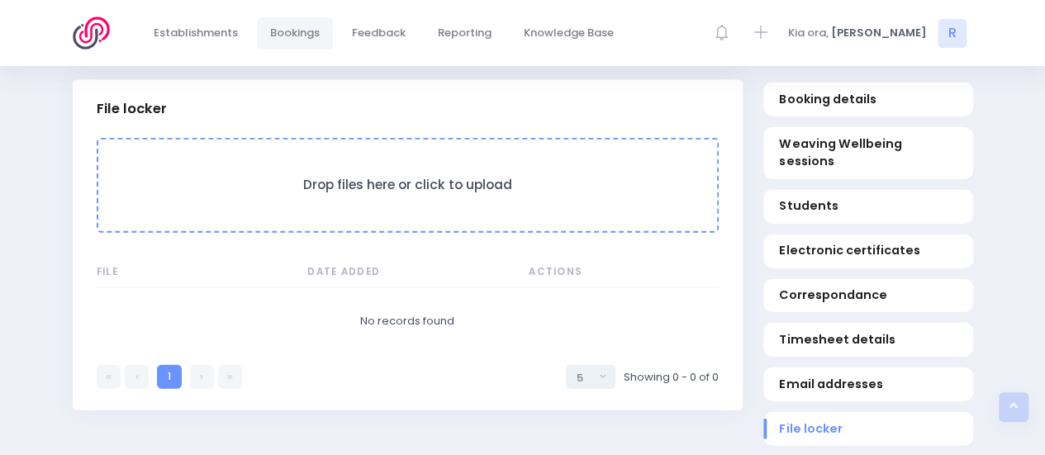
click at [347, 193] on h3 "Drop files here or click to upload" at bounding box center [408, 186] width 586 height 16
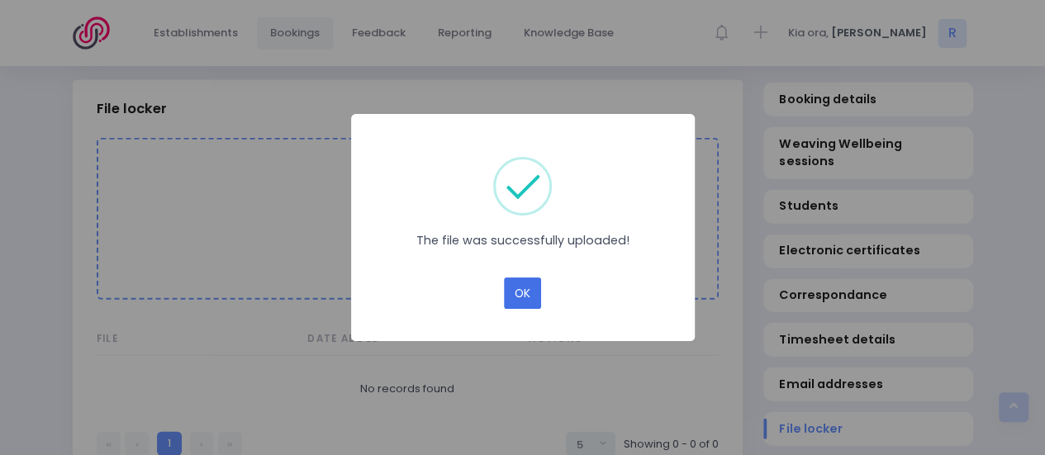
click at [529, 300] on button "OK" at bounding box center [522, 292] width 37 height 31
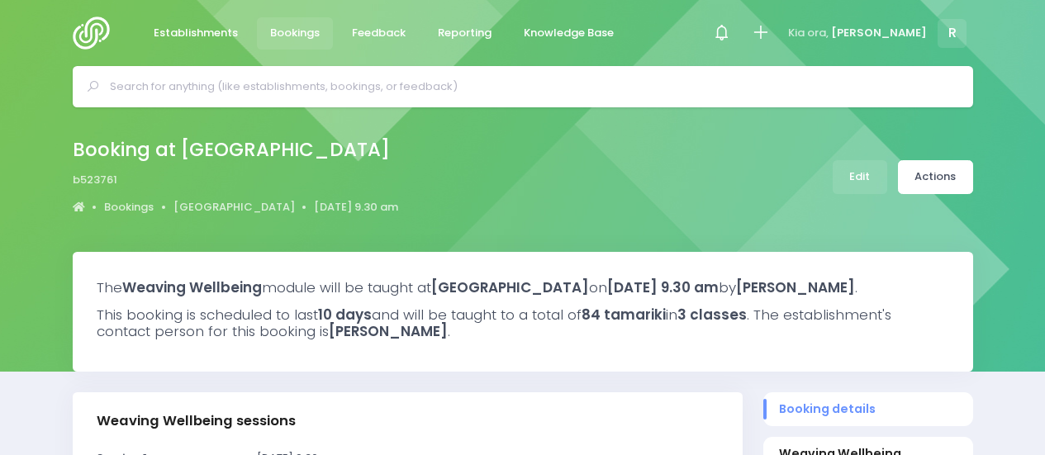
select select "5"
